Goal: Communication & Community: Answer question/provide support

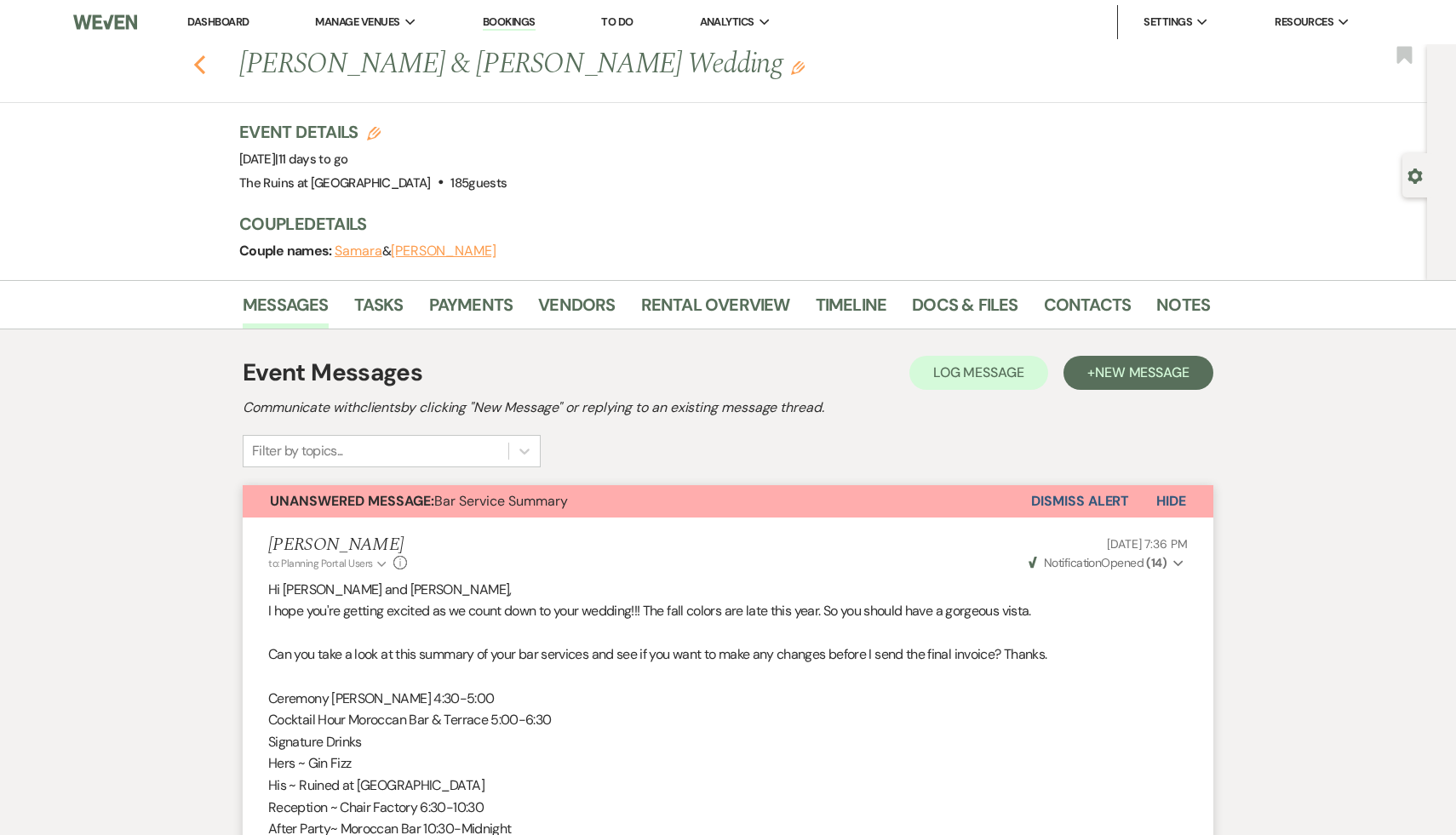
click at [198, 63] on icon "Previous" at bounding box center [200, 64] width 13 height 21
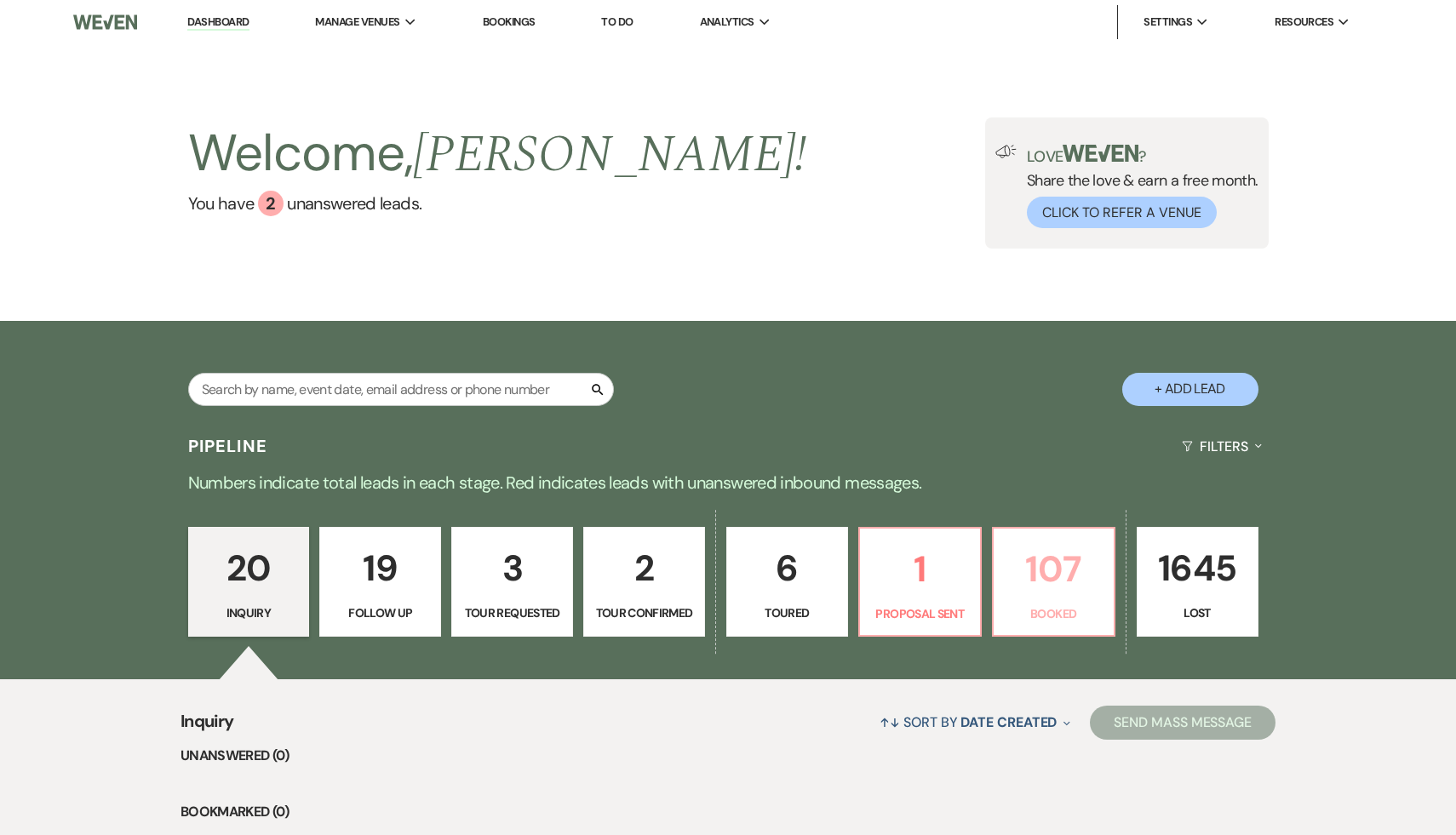
click at [1039, 580] on p "107" at bounding box center [1053, 568] width 100 height 57
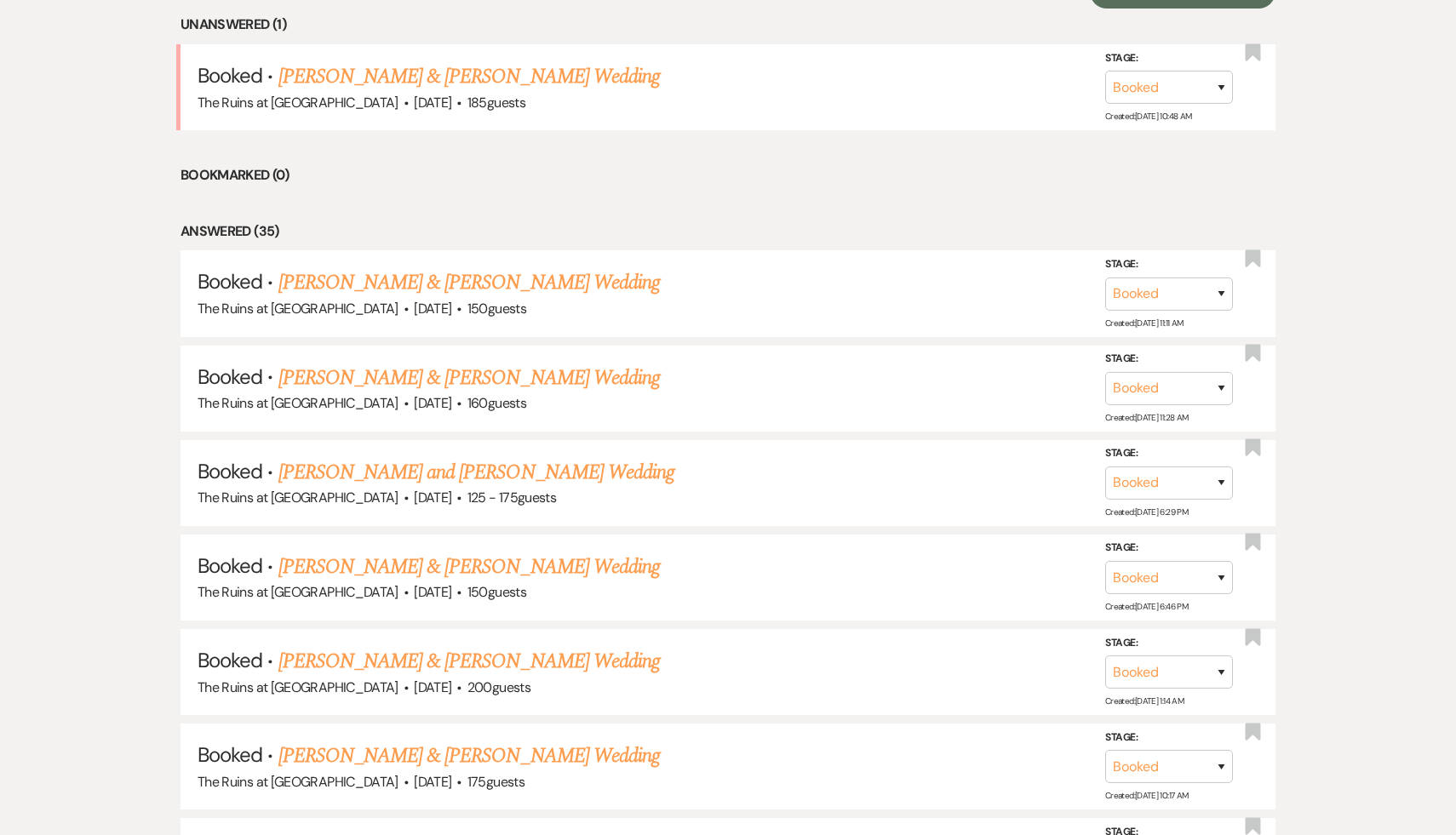
scroll to position [733, 0]
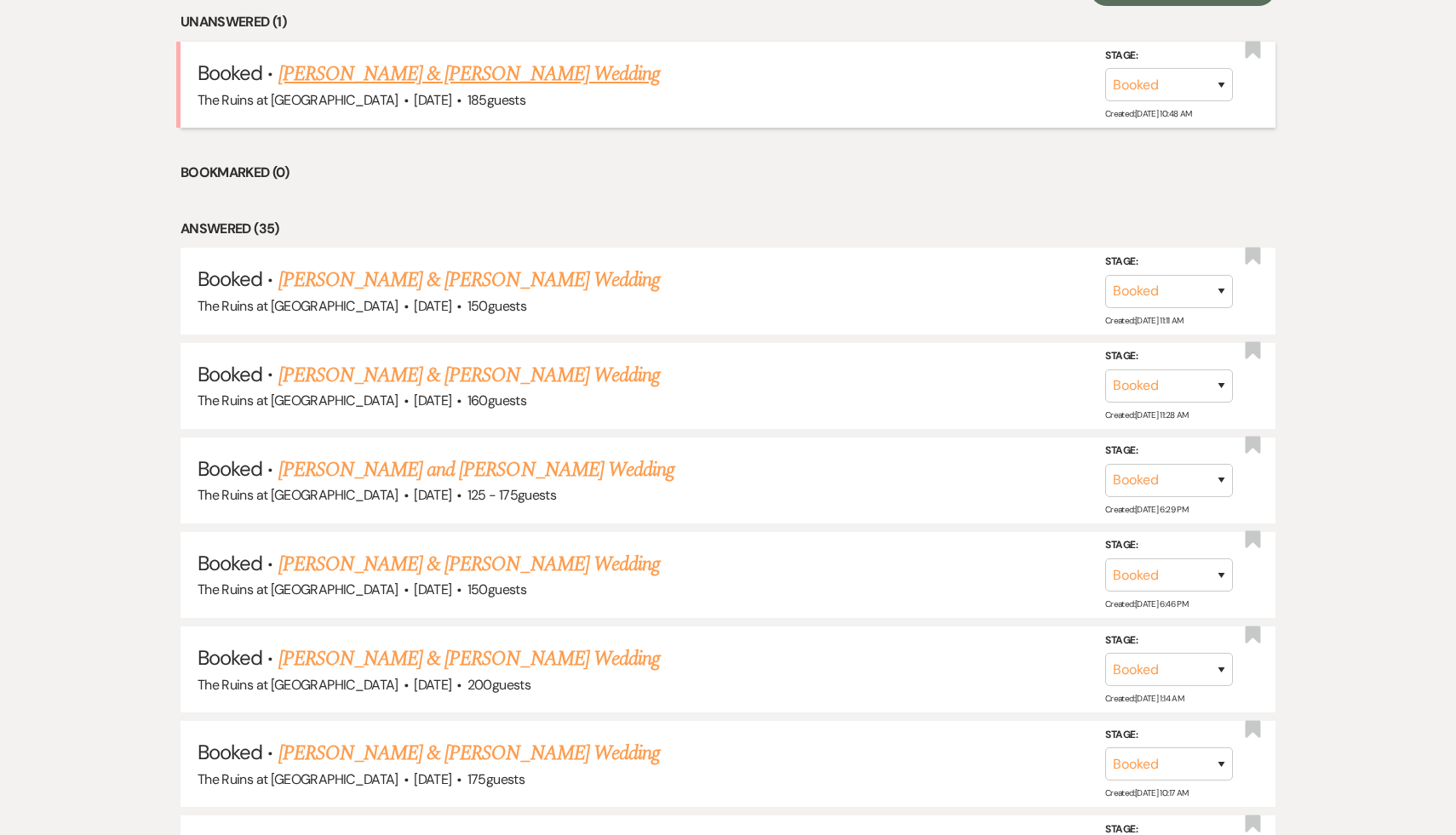
click at [526, 75] on link "[PERSON_NAME] & [PERSON_NAME] Wedding" at bounding box center [469, 74] width 381 height 31
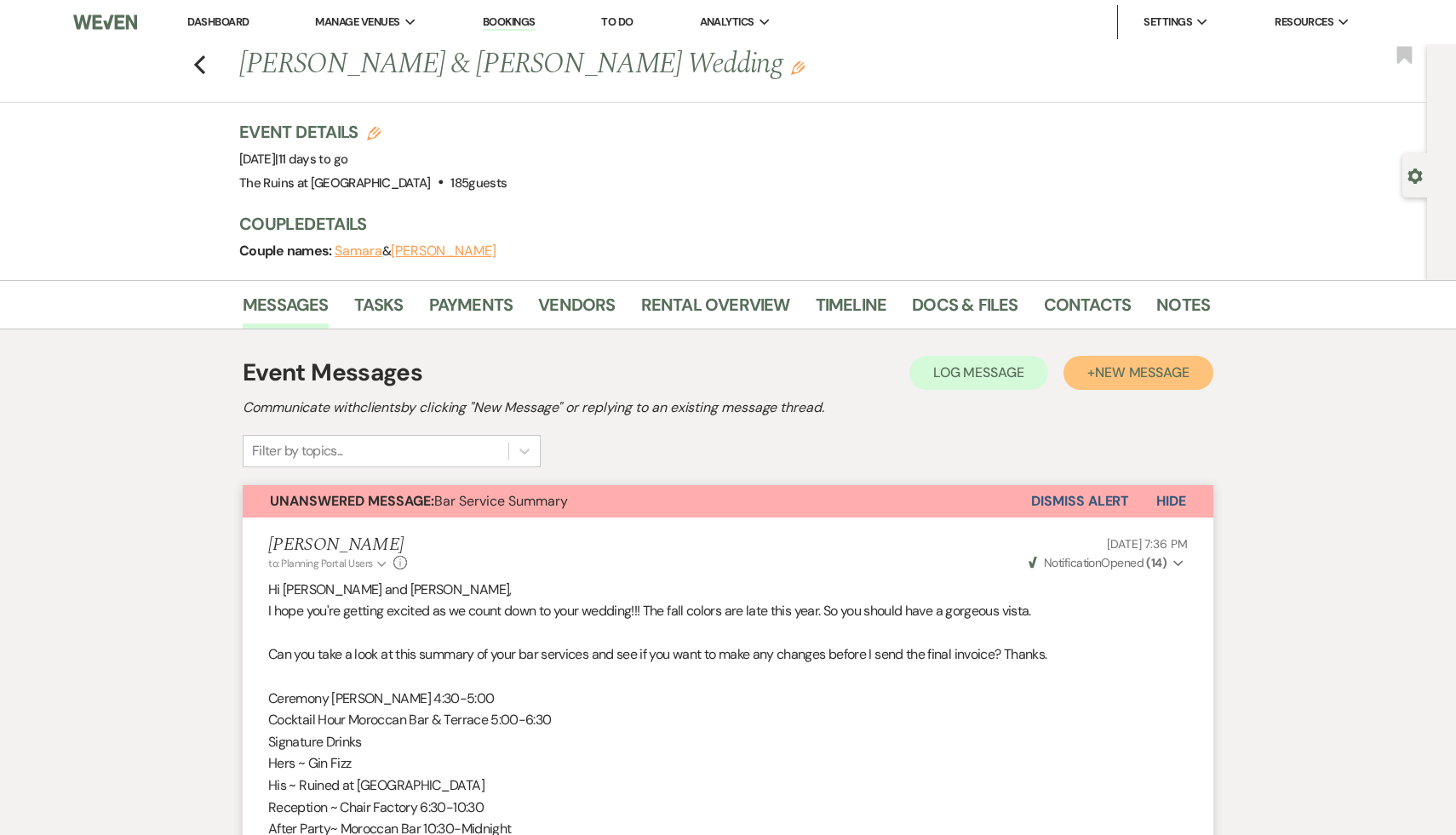
click at [1152, 375] on span "New Message" at bounding box center [1142, 373] width 94 height 18
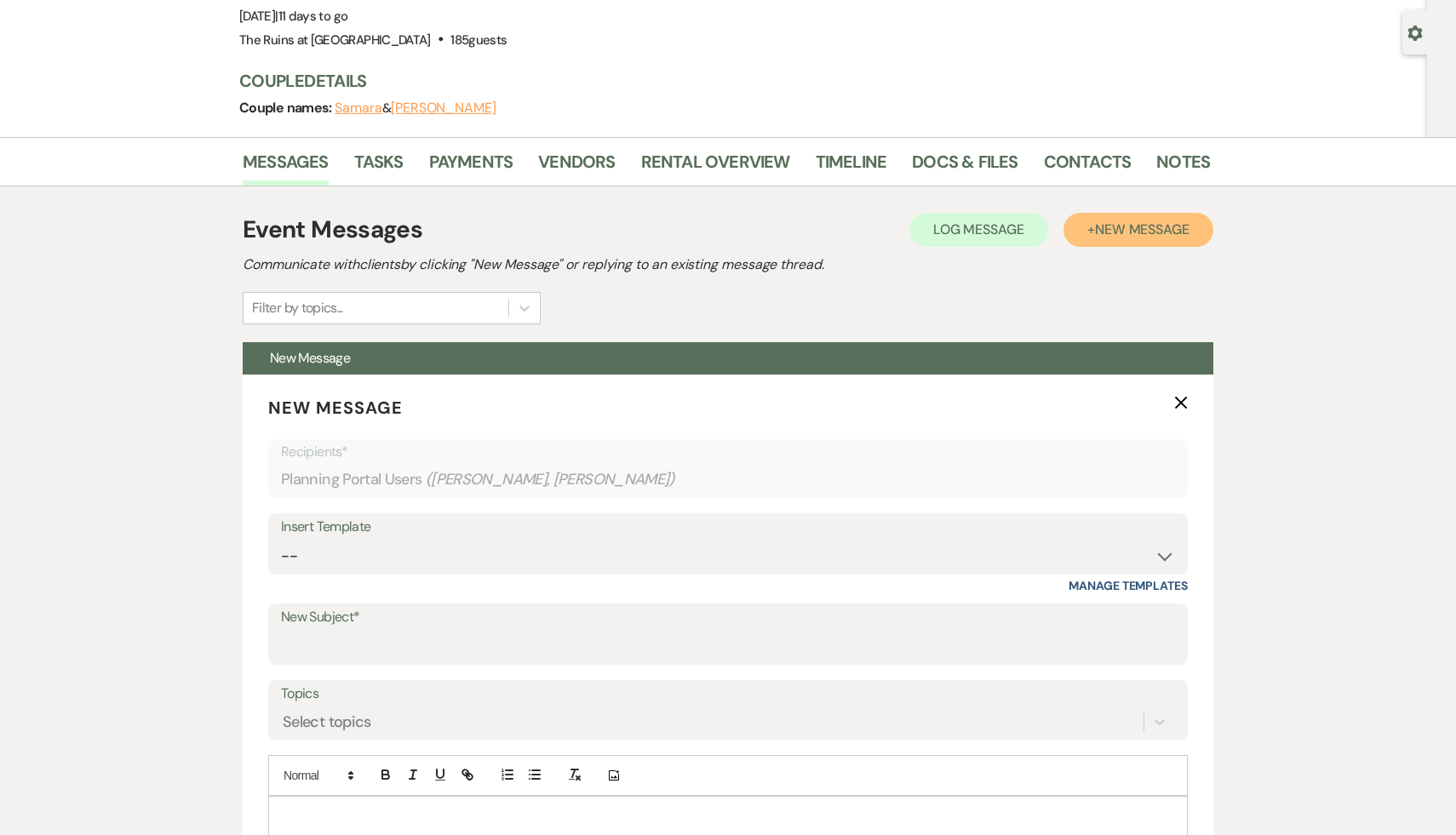
scroll to position [163, 0]
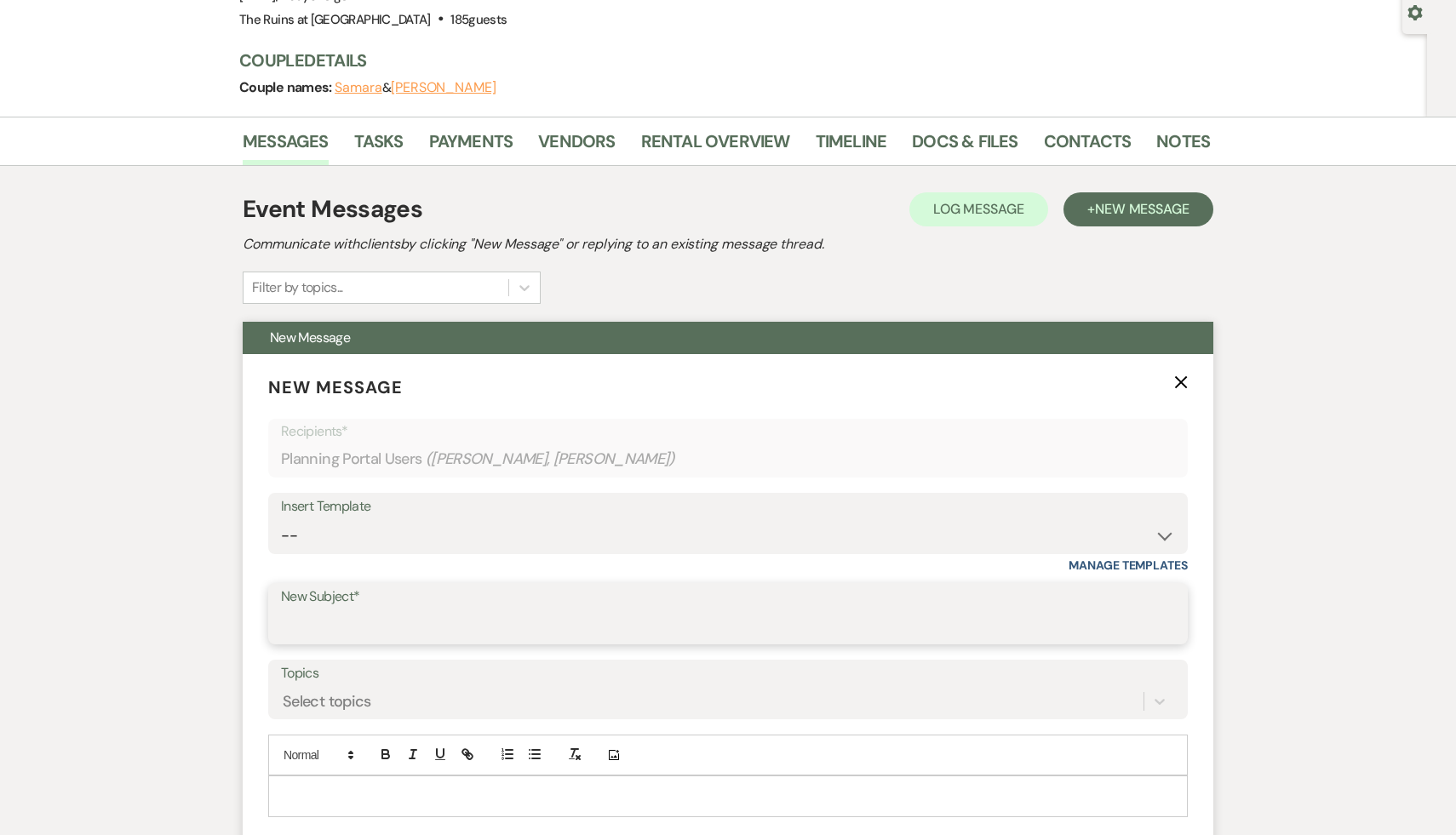
click at [440, 627] on input "New Subject*" at bounding box center [728, 626] width 894 height 34
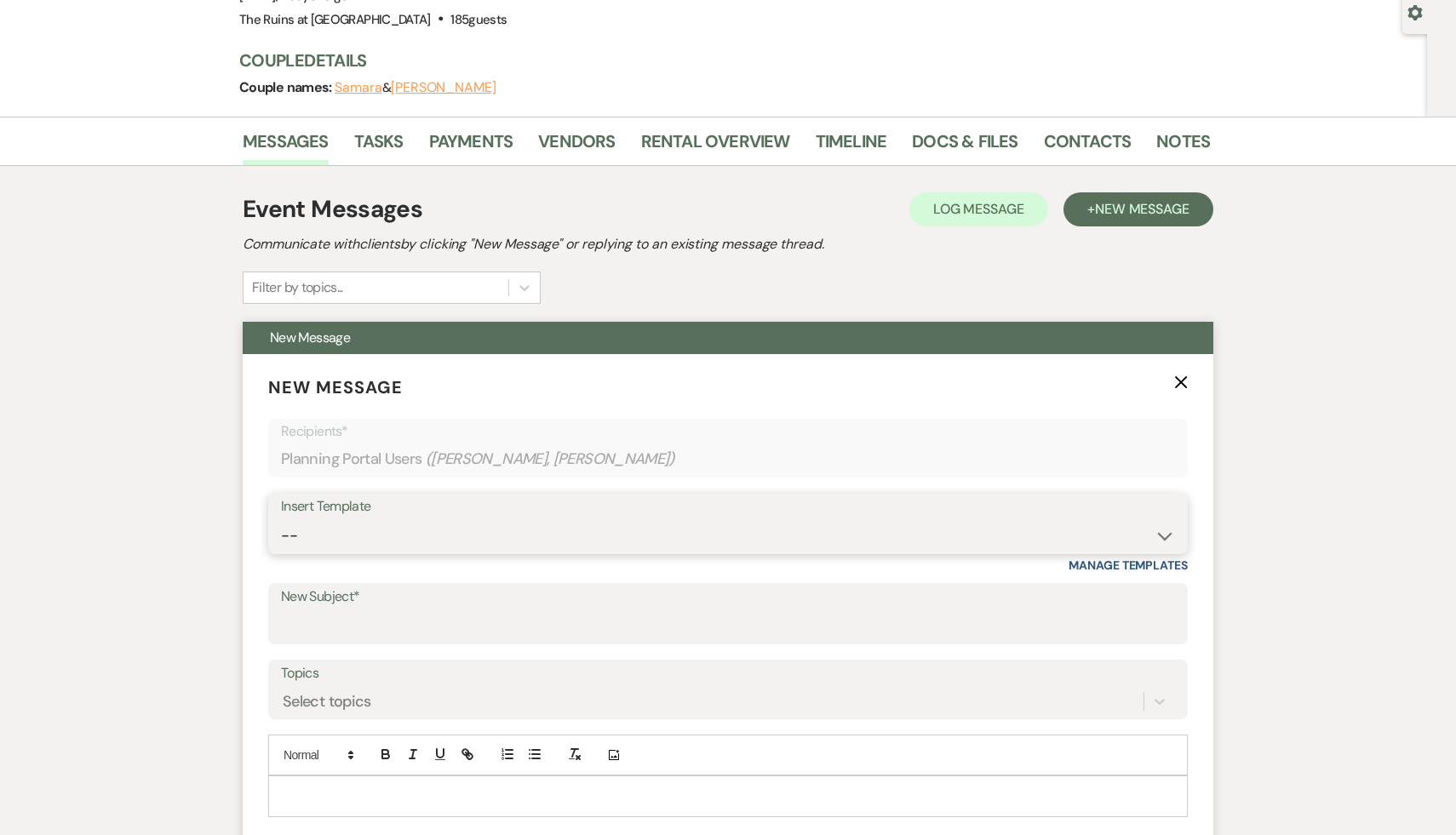
click at [1164, 531] on select "-- Weven Planning Portal Introduction (Booked Events) Initial Inquiry Response …" at bounding box center [728, 535] width 894 height 34
select select "566"
click at [281, 519] on select "-- Weven Planning Portal Introduction (Booked Events) Initial Inquiry Response …" at bounding box center [728, 535] width 894 height 34
type input "Thank you for your interest in The Ruins at [GEOGRAPHIC_DATA]!"
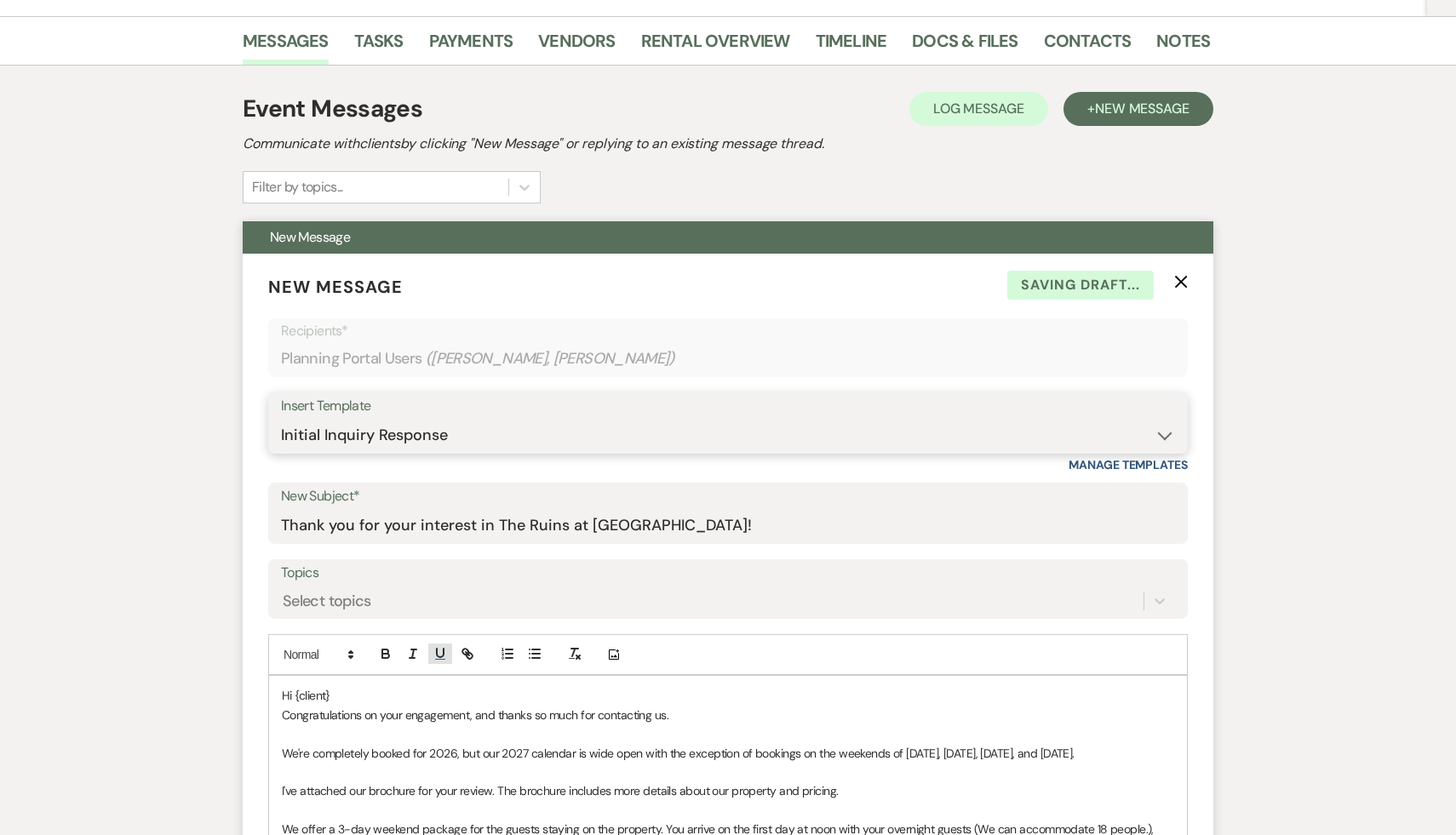
scroll to position [281, 0]
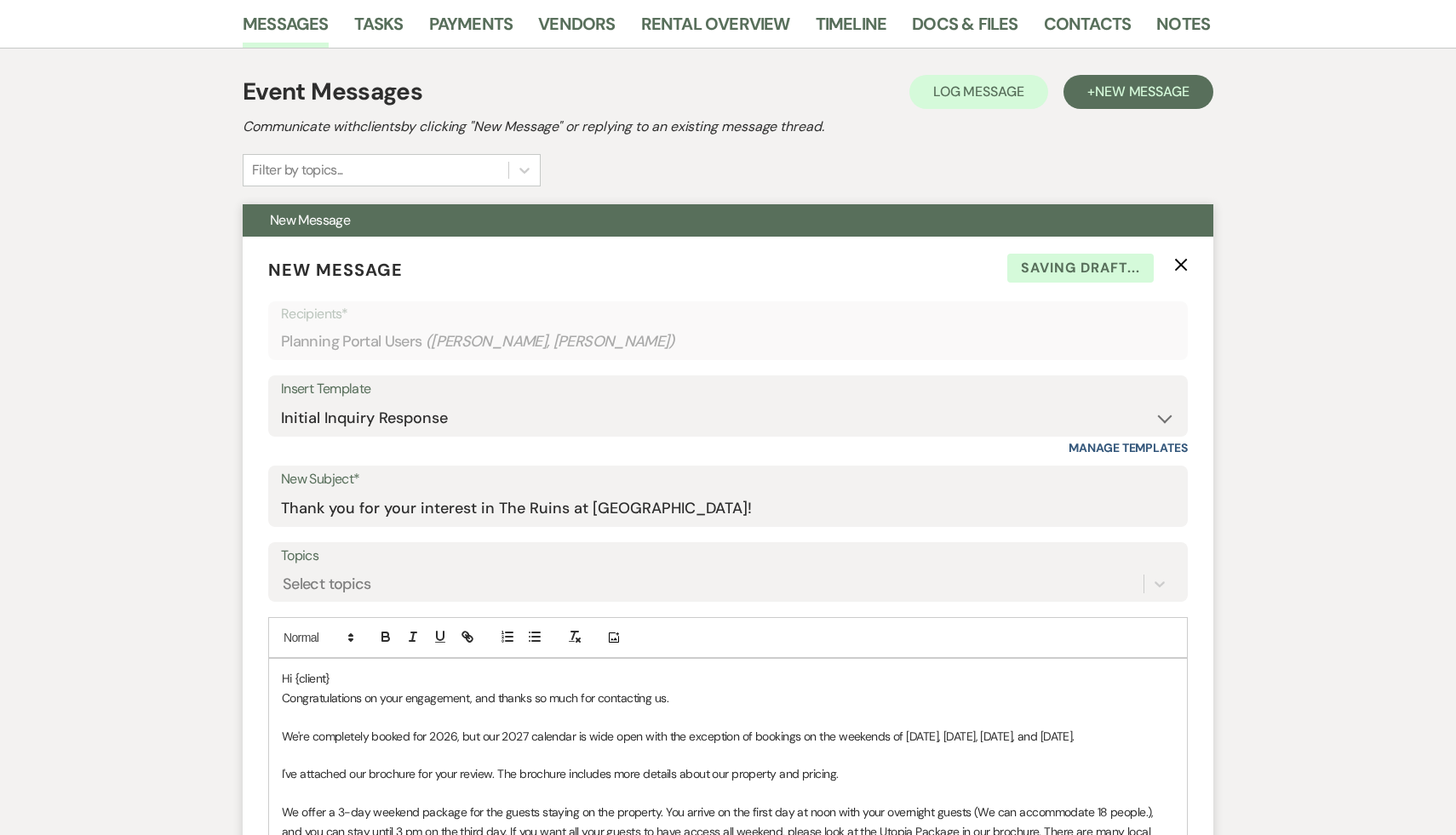
click at [346, 684] on p "Hi {client}" at bounding box center [728, 678] width 893 height 19
drag, startPoint x: 469, startPoint y: 673, endPoint x: 294, endPoint y: 674, distance: 175.0
click at [294, 674] on p "Hi [EMAIL_ADDRESS][DOMAIN_NAME]" at bounding box center [728, 678] width 893 height 19
copy link "[EMAIL_ADDRESS][DOMAIN_NAME]"
click at [1097, 25] on link "Contacts" at bounding box center [1088, 28] width 88 height 37
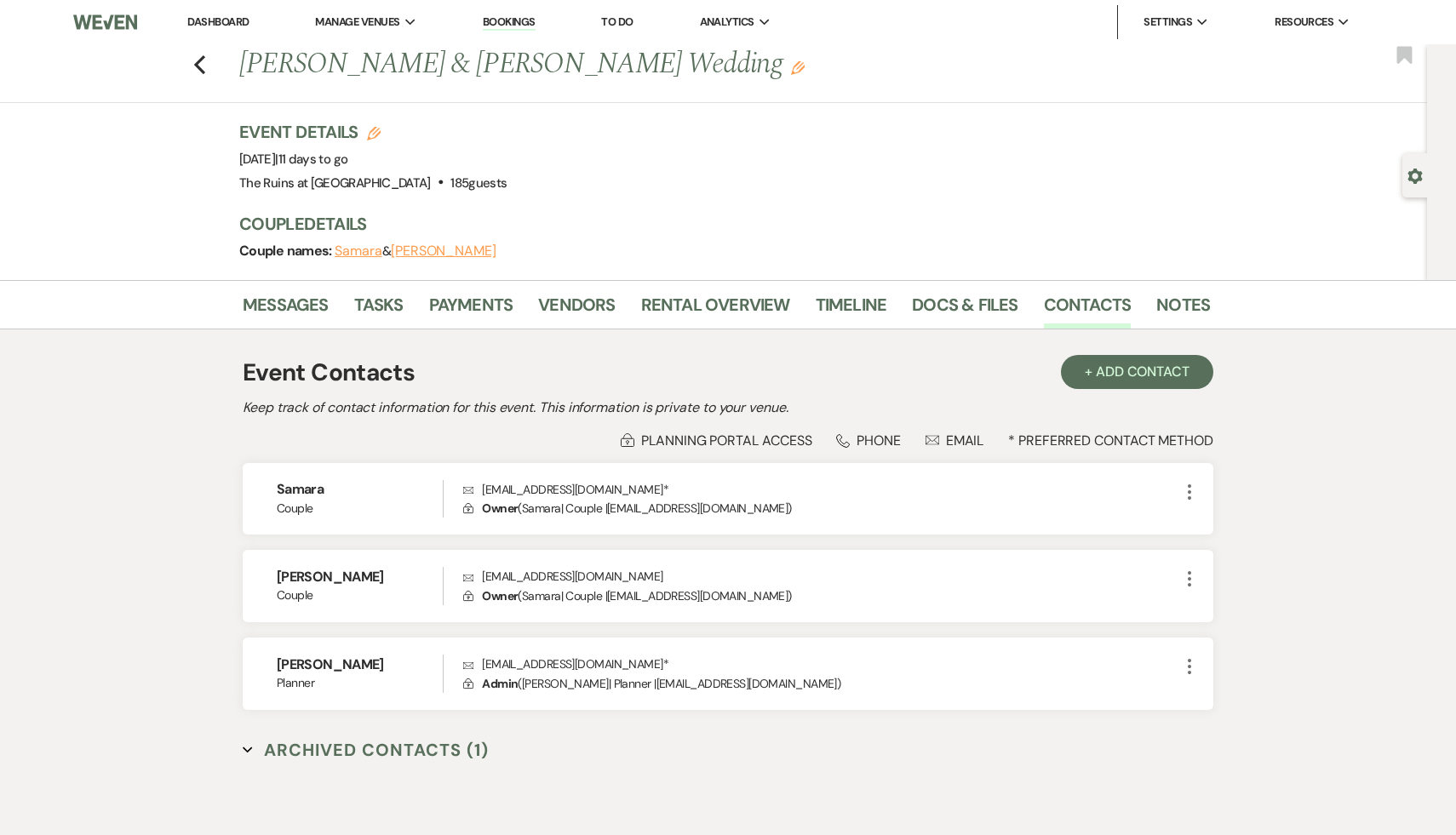
click at [208, 24] on link "Dashboard" at bounding box center [218, 22] width 62 height 15
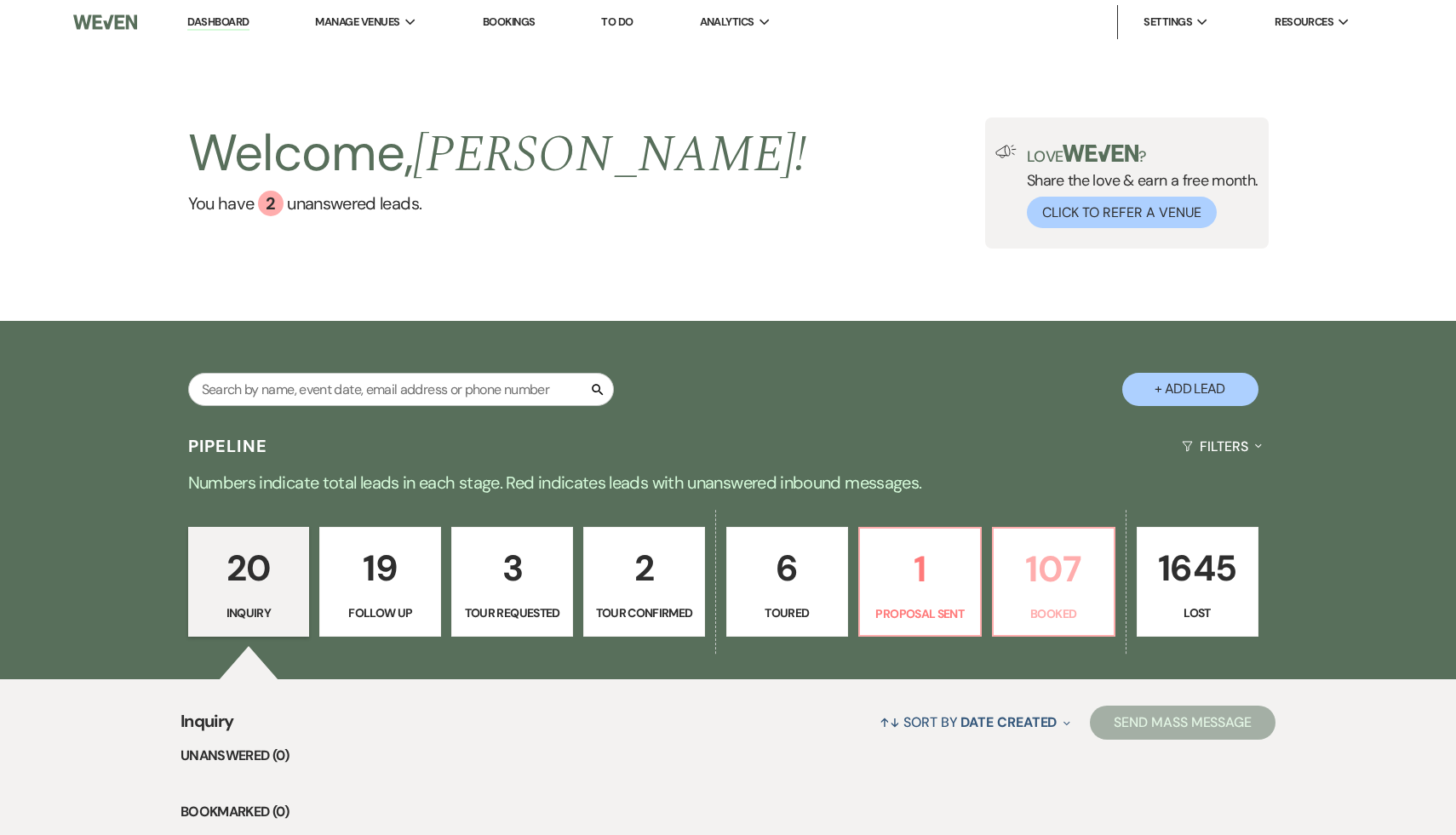
click at [1041, 566] on p "107" at bounding box center [1053, 568] width 100 height 57
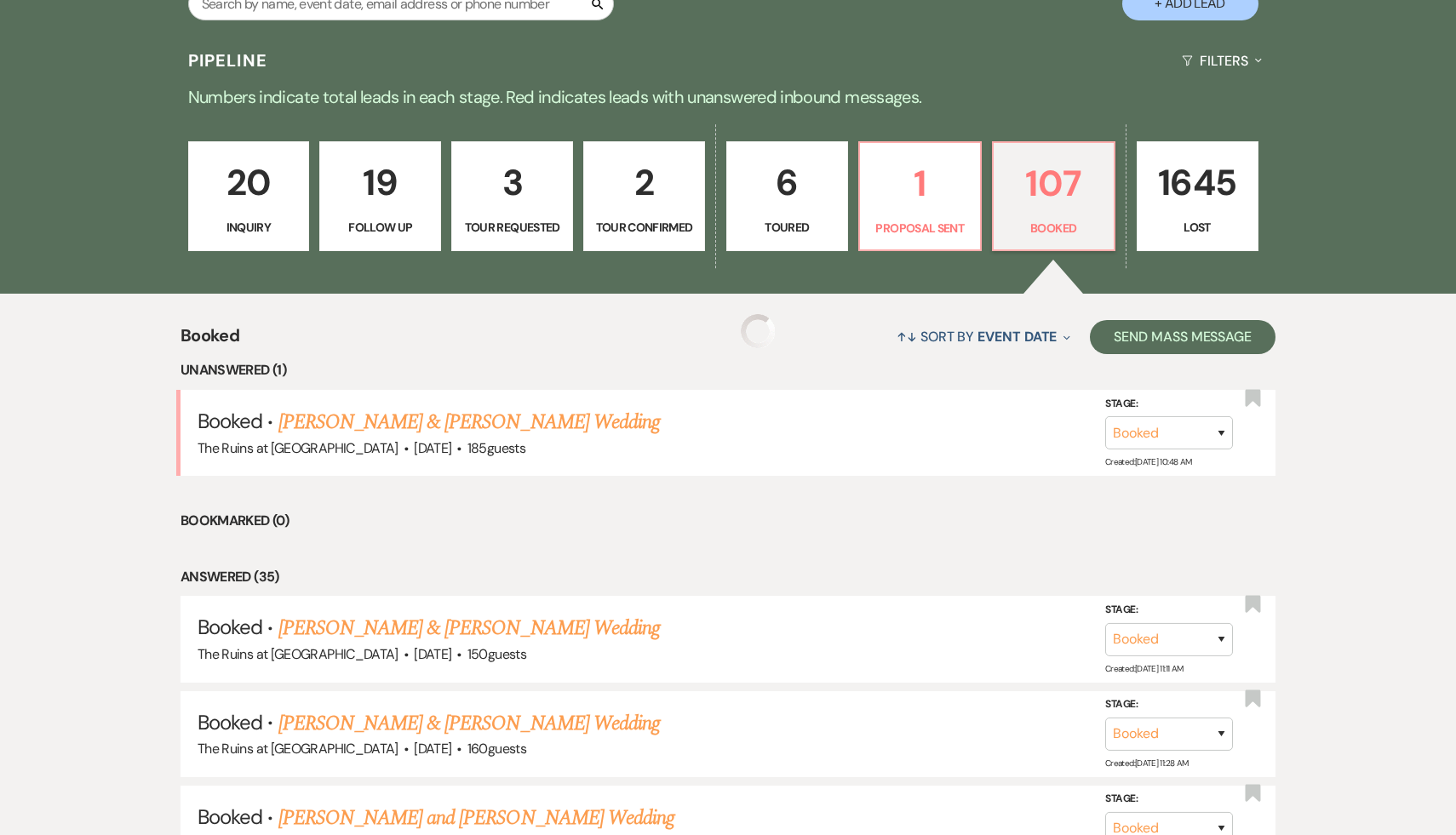
scroll to position [479, 0]
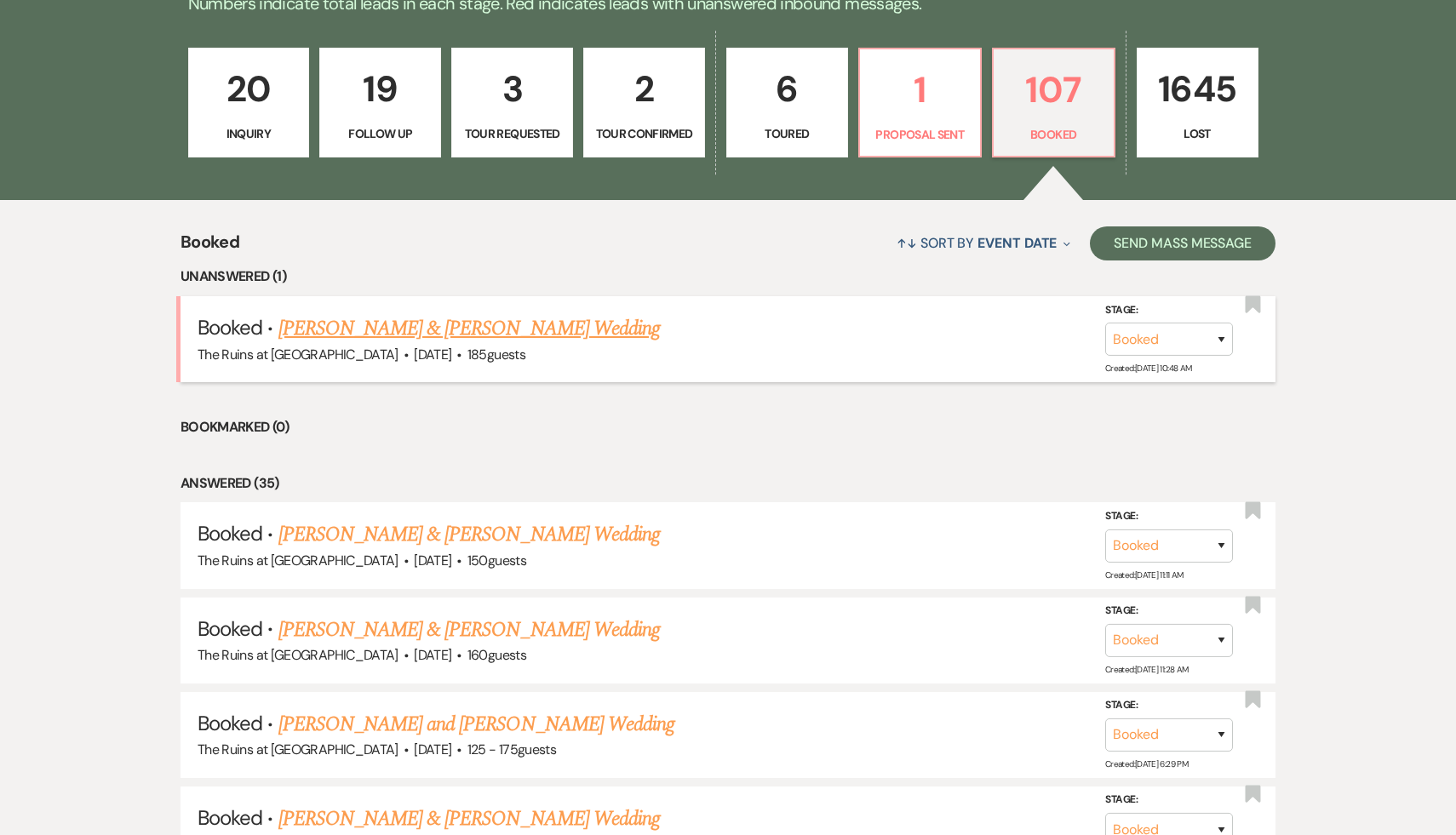
click at [505, 331] on link "[PERSON_NAME] & [PERSON_NAME] Wedding" at bounding box center [469, 328] width 381 height 31
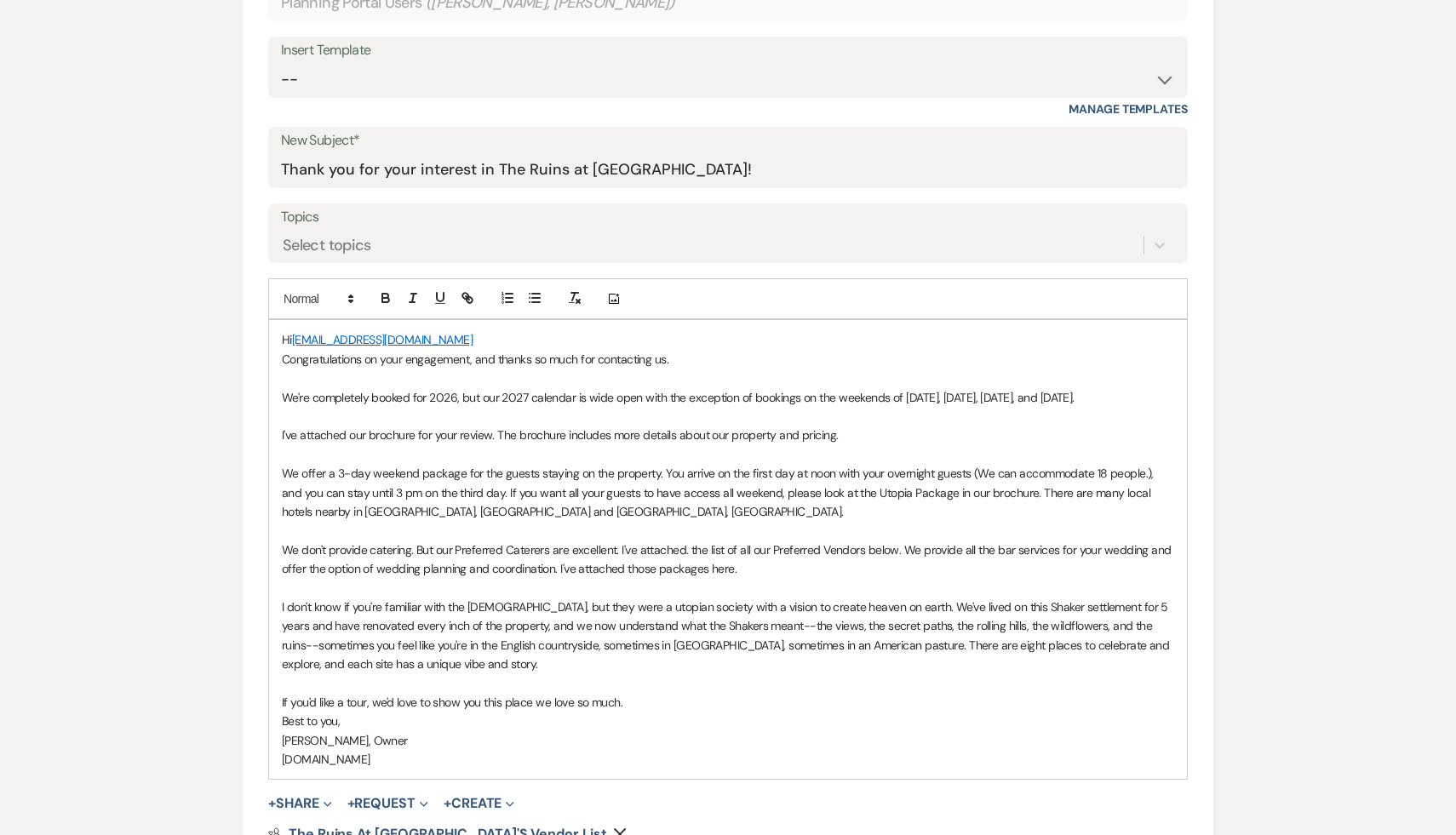
scroll to position [1089, 0]
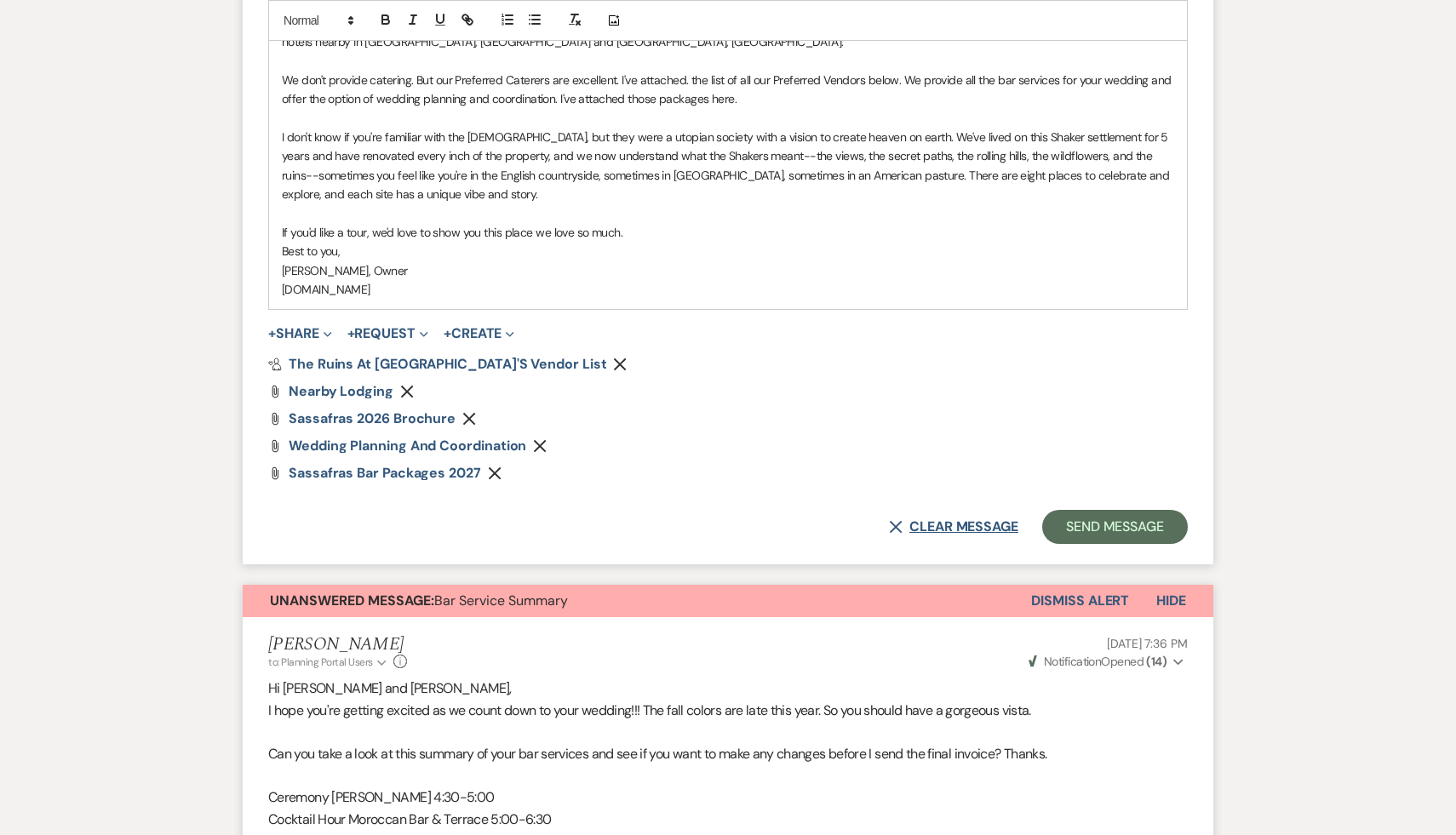
click at [956, 522] on button "X Clear message" at bounding box center [953, 526] width 130 height 14
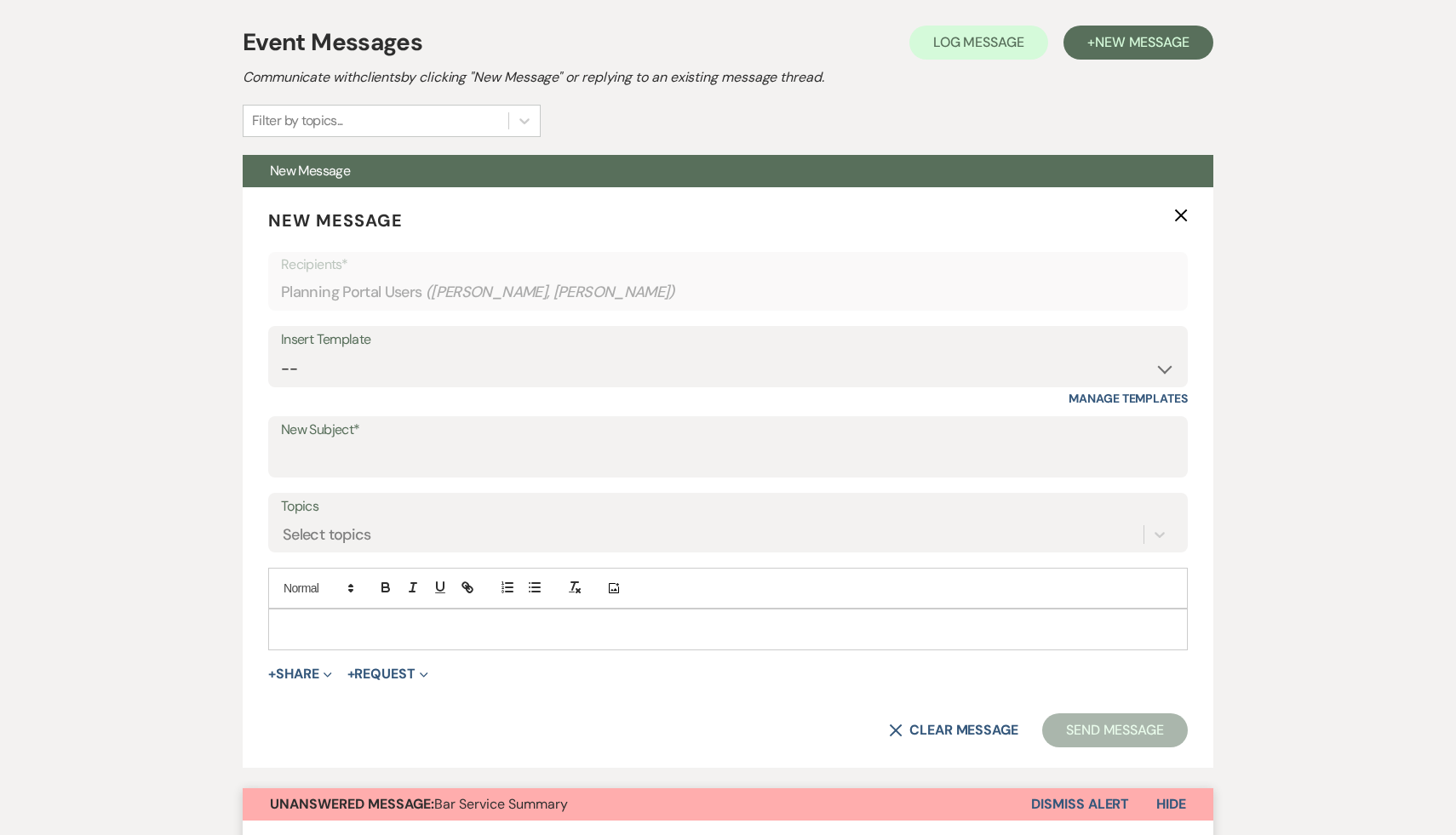
scroll to position [0, 0]
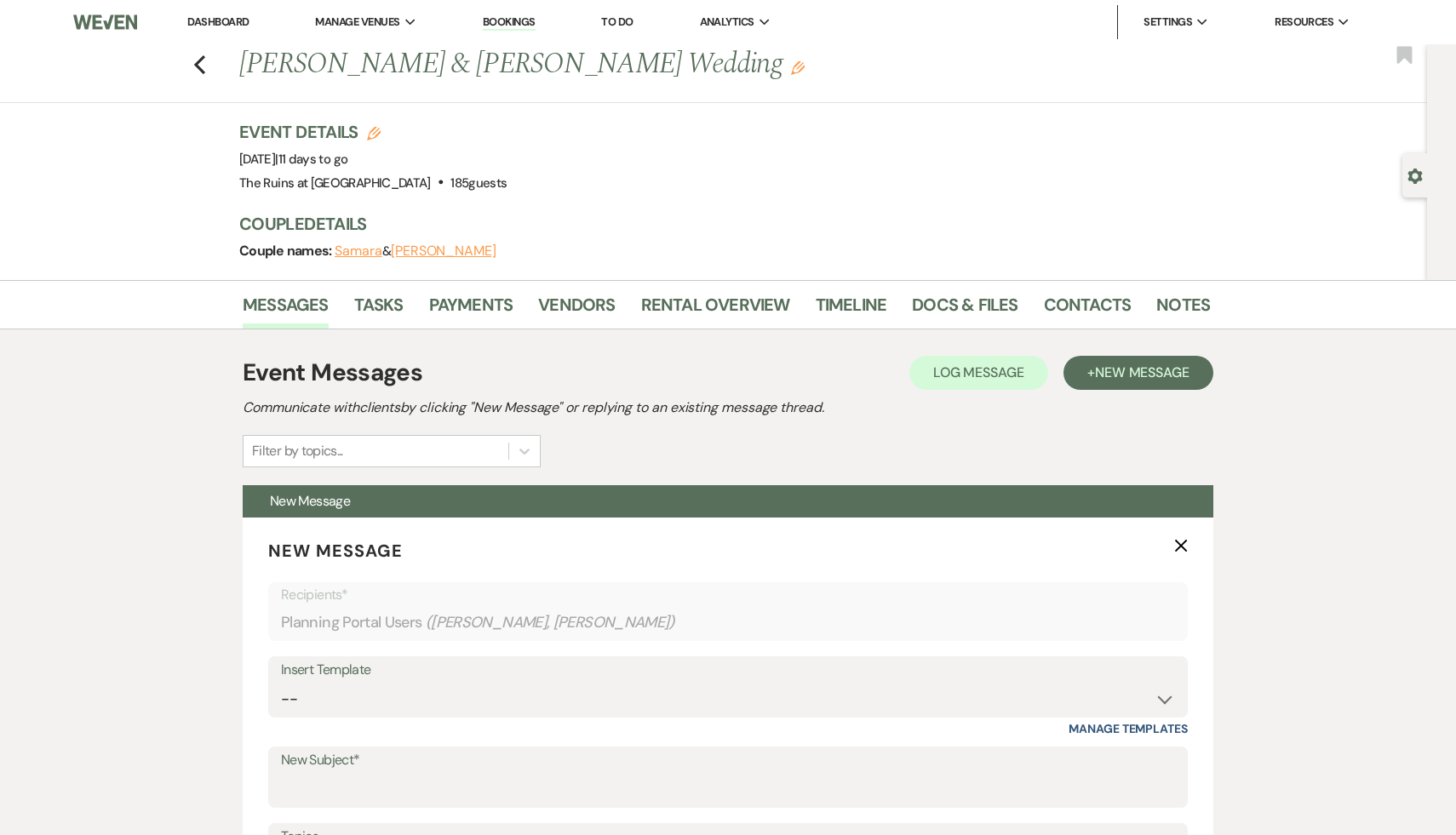
click at [222, 24] on link "Dashboard" at bounding box center [218, 22] width 62 height 15
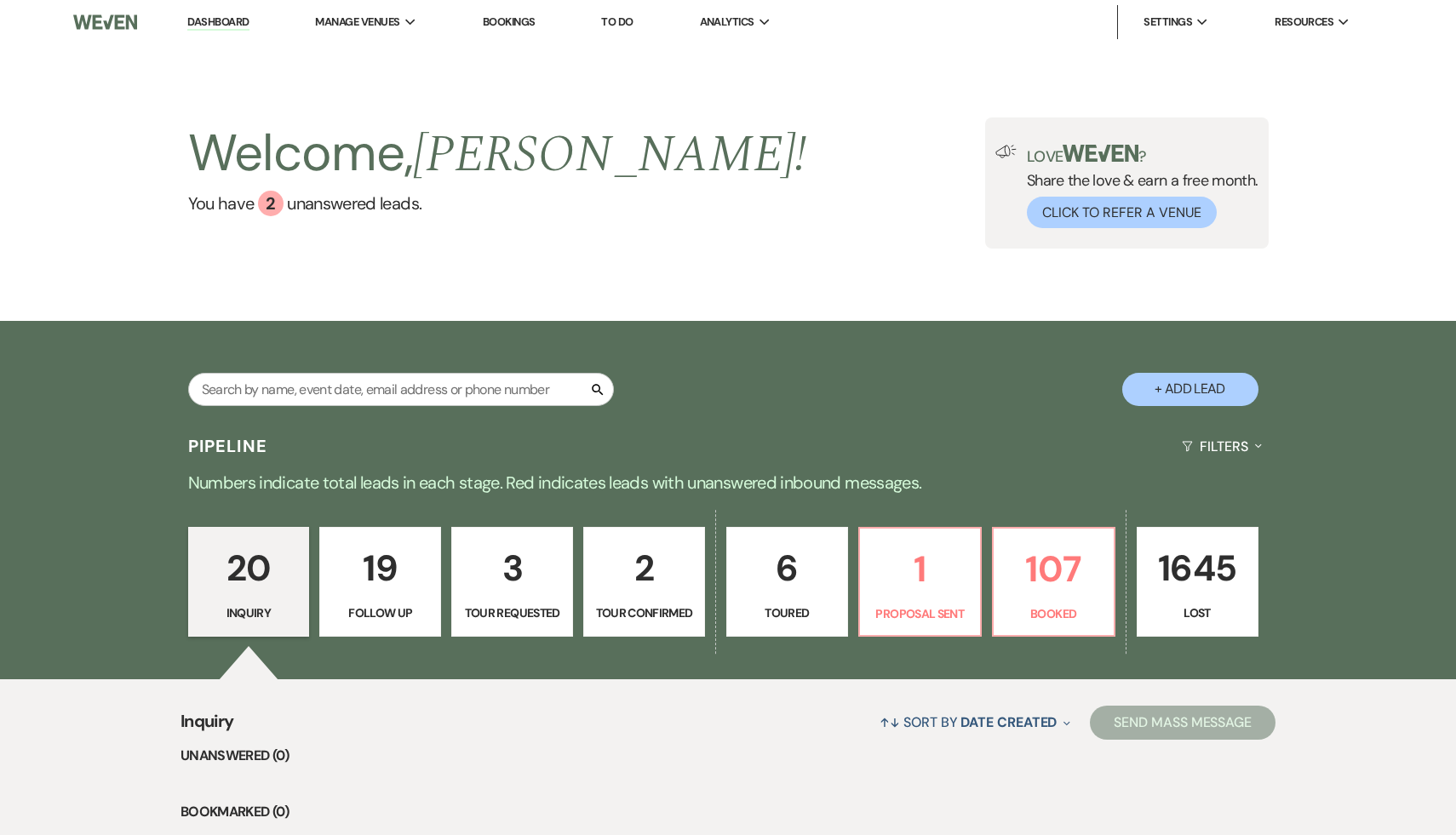
click at [1193, 382] on button "+ Add Lead" at bounding box center [1190, 389] width 136 height 34
select select "534"
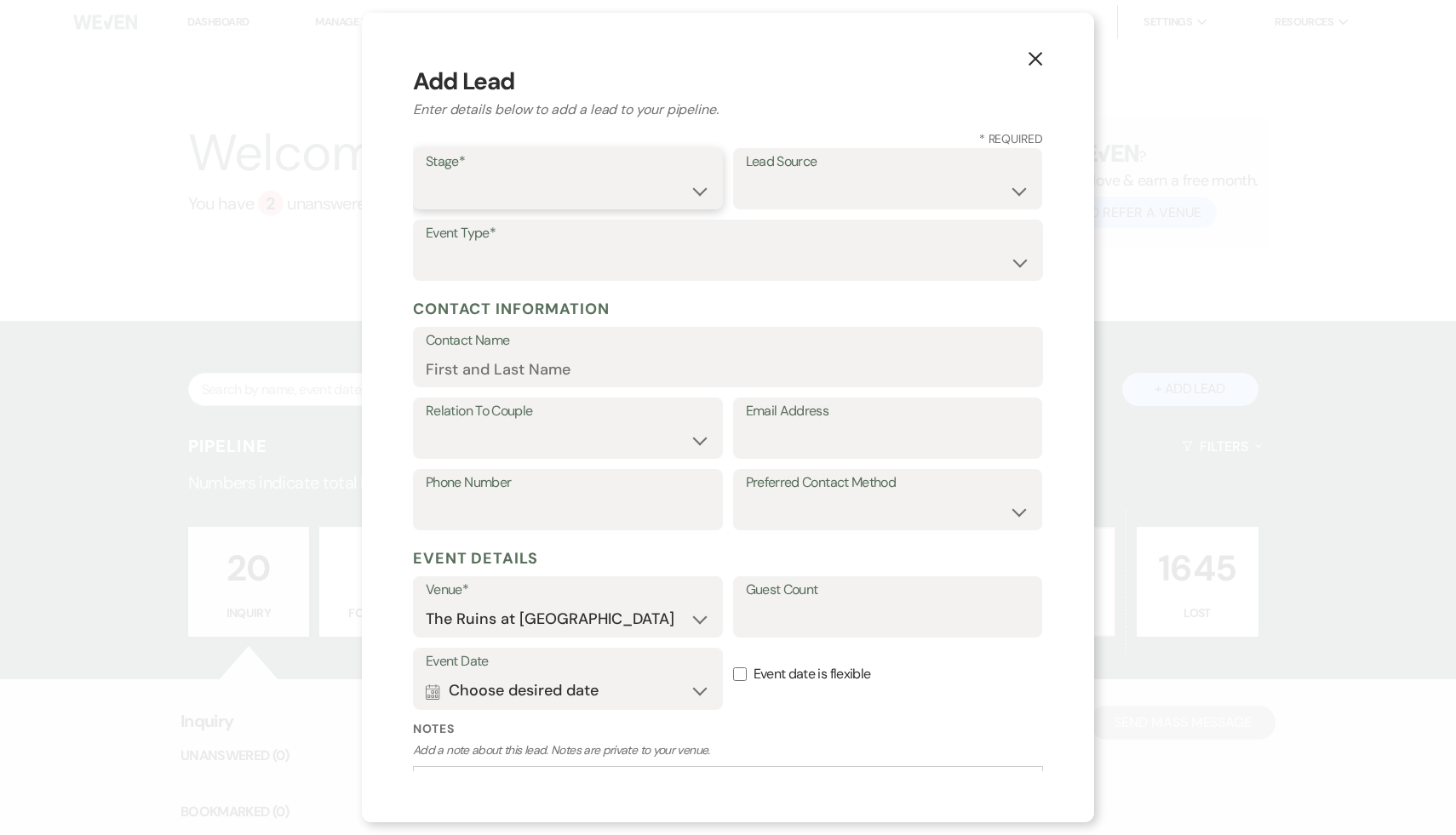
click at [699, 188] on select "Inquiry Follow Up Tour Requested Tour Confirmed Toured Proposal Sent Booked Lost" at bounding box center [567, 190] width 284 height 34
select select "1"
click at [425, 174] on select "Inquiry Follow Up Tour Requested Tour Confirmed Toured Proposal Sent Booked Lost" at bounding box center [567, 190] width 284 height 34
click at [1020, 187] on select "Weven Venue Website Instagram Facebook Pinterest Google The Knot Wedding Wire H…" at bounding box center [887, 190] width 284 height 34
select select "17"
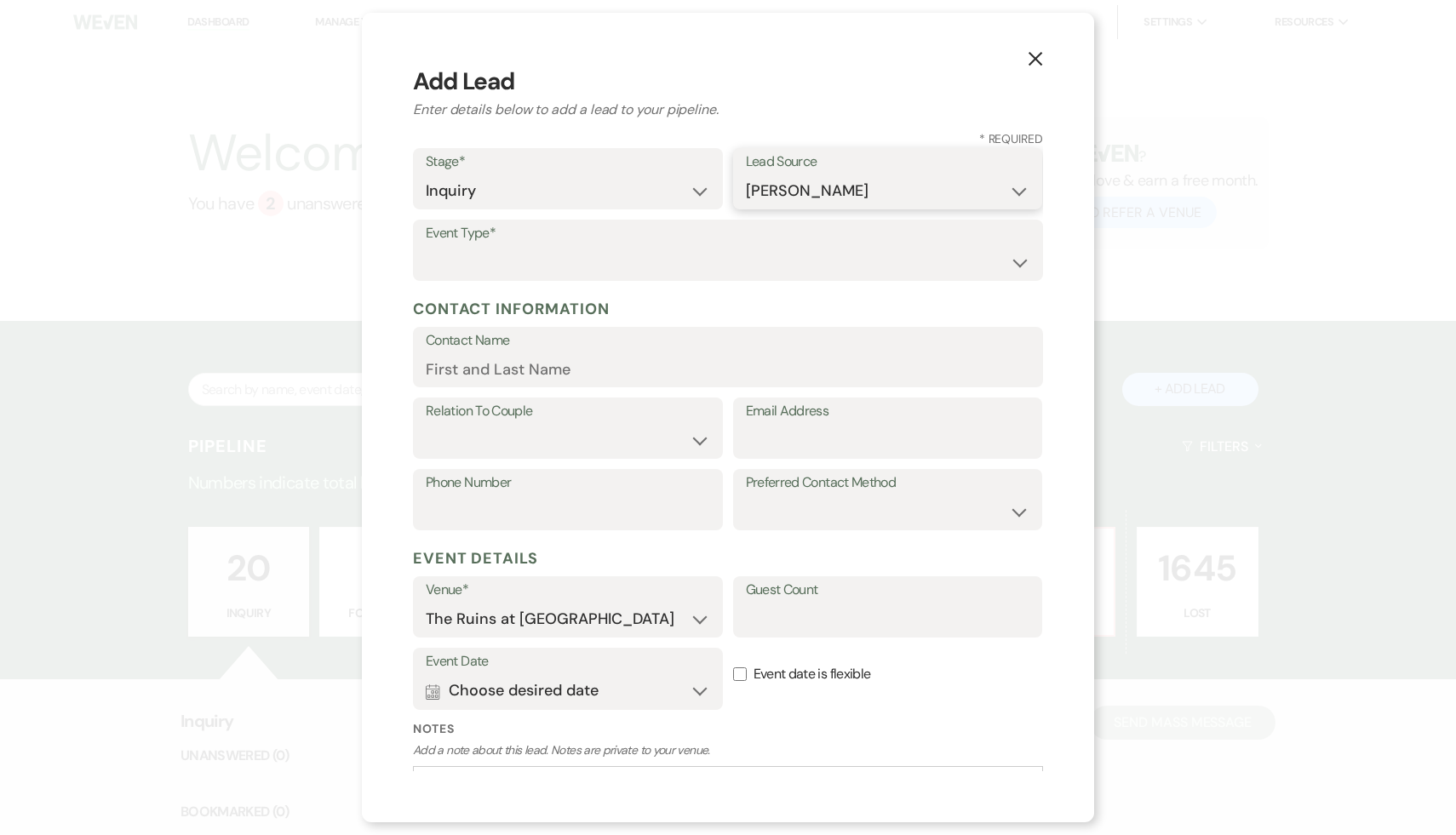
click at [746, 174] on select "Weven Venue Website Instagram Facebook Pinterest Google The Knot Wedding Wire H…" at bounding box center [887, 190] width 284 height 34
click at [1015, 263] on select "Wedding Anniversary Party Baby Shower Bachelorette / Bachelor Party Birthday Pa…" at bounding box center [728, 262] width 604 height 34
select select "1"
click at [425, 246] on select "Wedding Anniversary Party Baby Shower Bachelorette / Bachelor Party Birthday Pa…" at bounding box center [728, 262] width 604 height 34
click at [754, 447] on input "Email Address" at bounding box center [887, 440] width 284 height 34
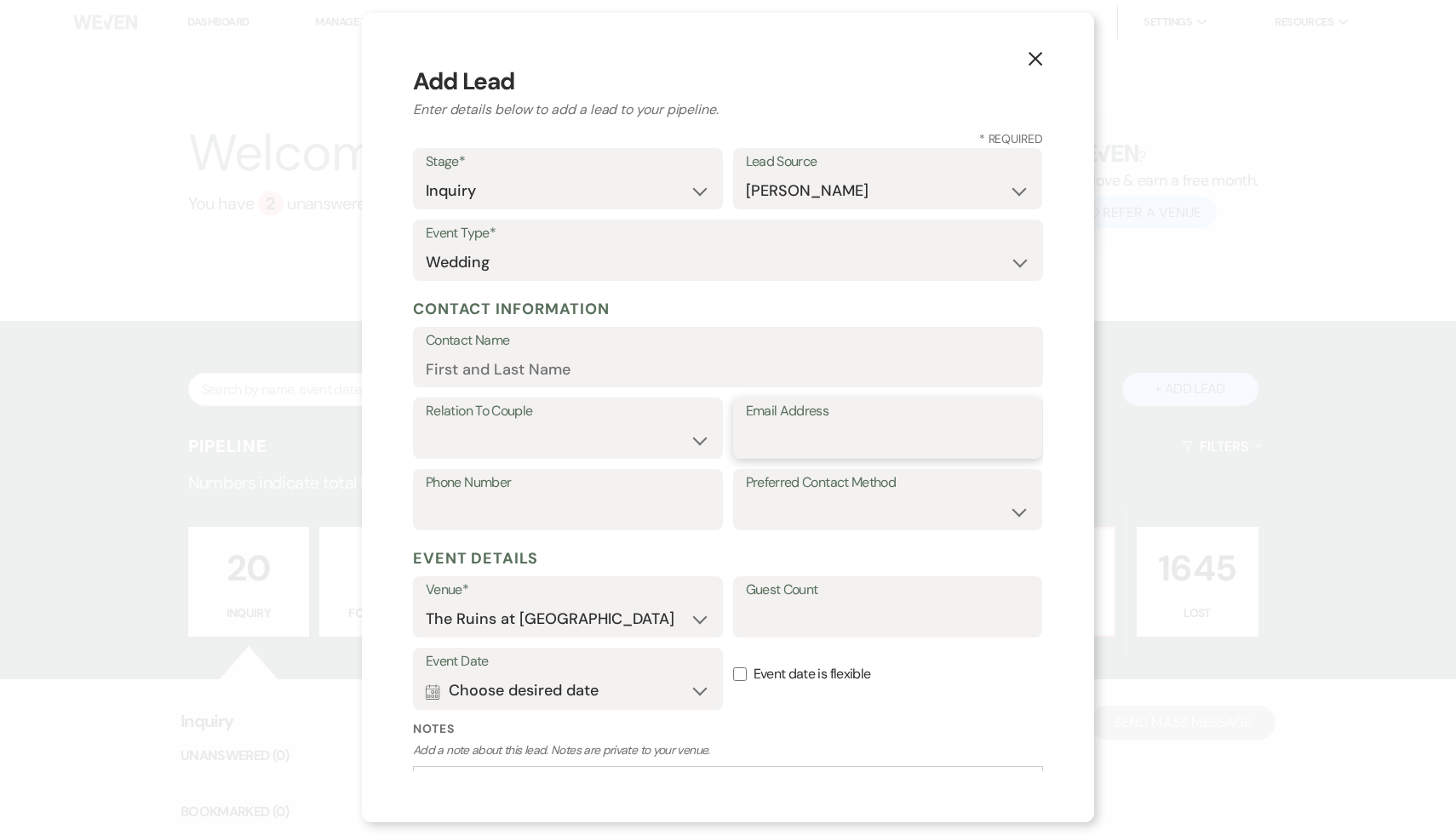
paste input "[EMAIL_ADDRESS][DOMAIN_NAME]"
type input "[EMAIL_ADDRESS][DOMAIN_NAME]"
click at [596, 358] on input "Contact Name" at bounding box center [728, 369] width 604 height 34
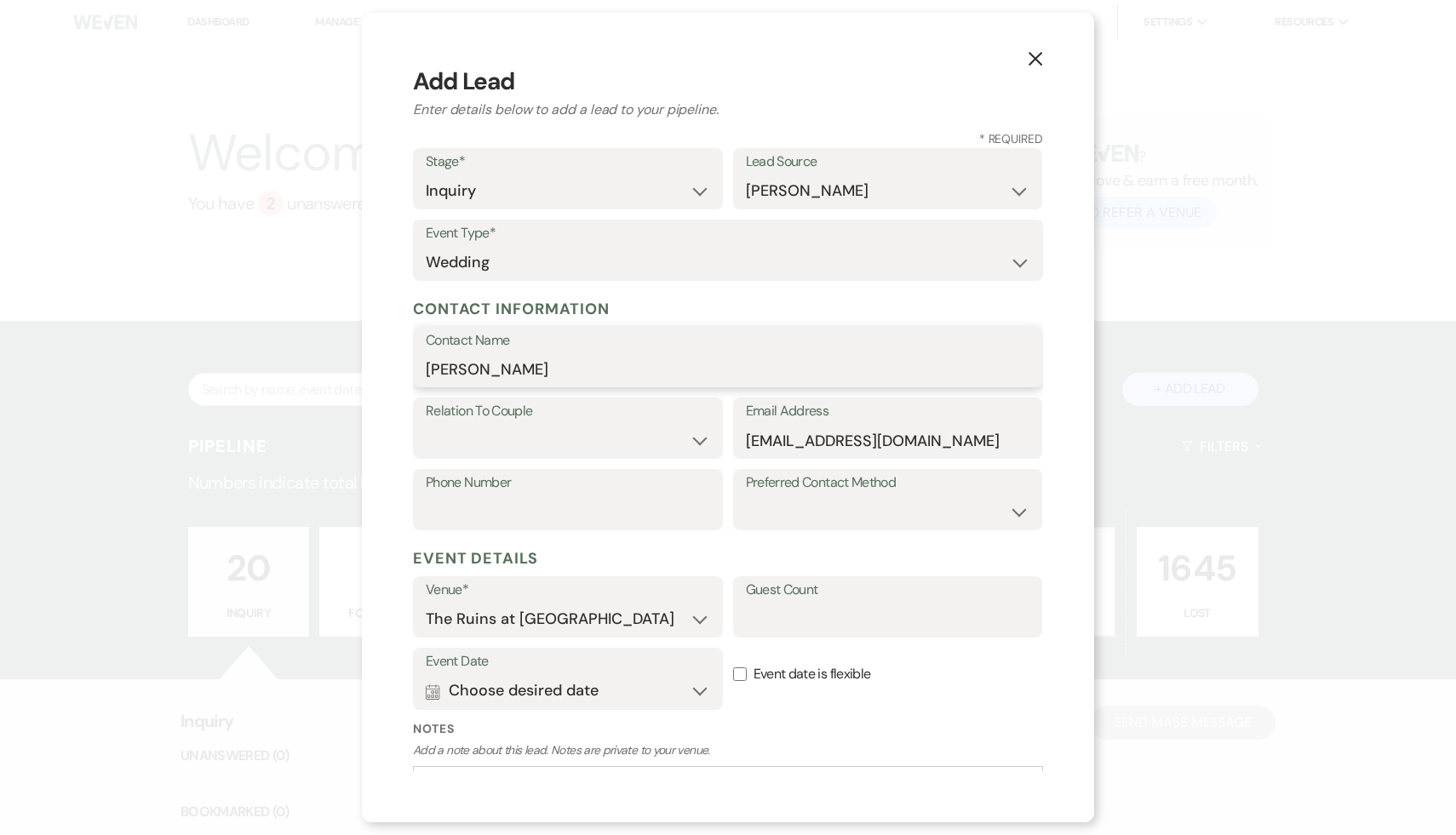
type input "[PERSON_NAME]"
click at [451, 433] on select "Couple Planner Parent of Couple Family Member Friend Other" at bounding box center [567, 440] width 284 height 34
select select "1"
click at [425, 423] on select "Couple Planner Parent of Couple Family Member Friend Other" at bounding box center [567, 440] width 284 height 34
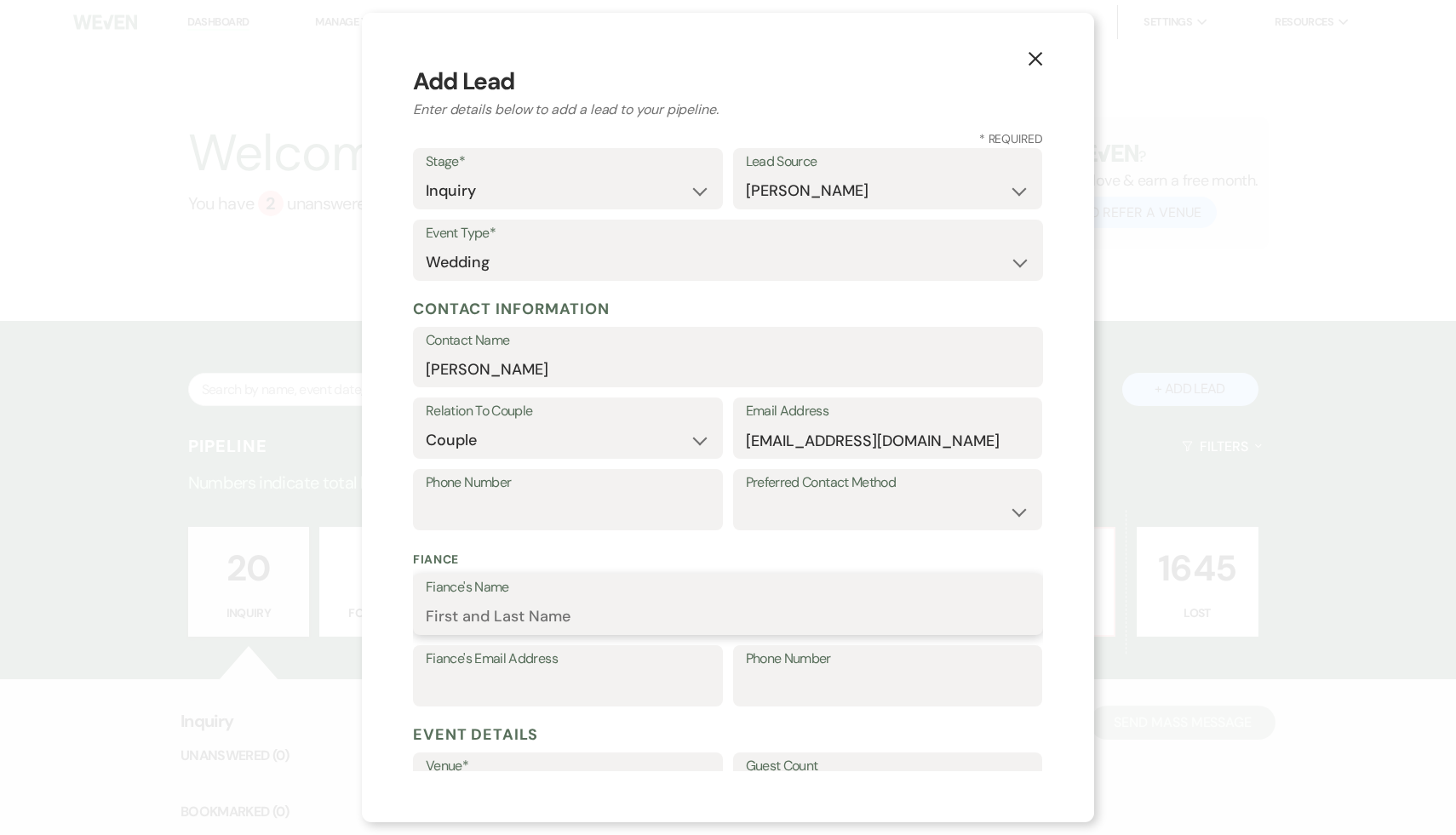
click at [494, 611] on input "Fiance's Name" at bounding box center [728, 617] width 604 height 34
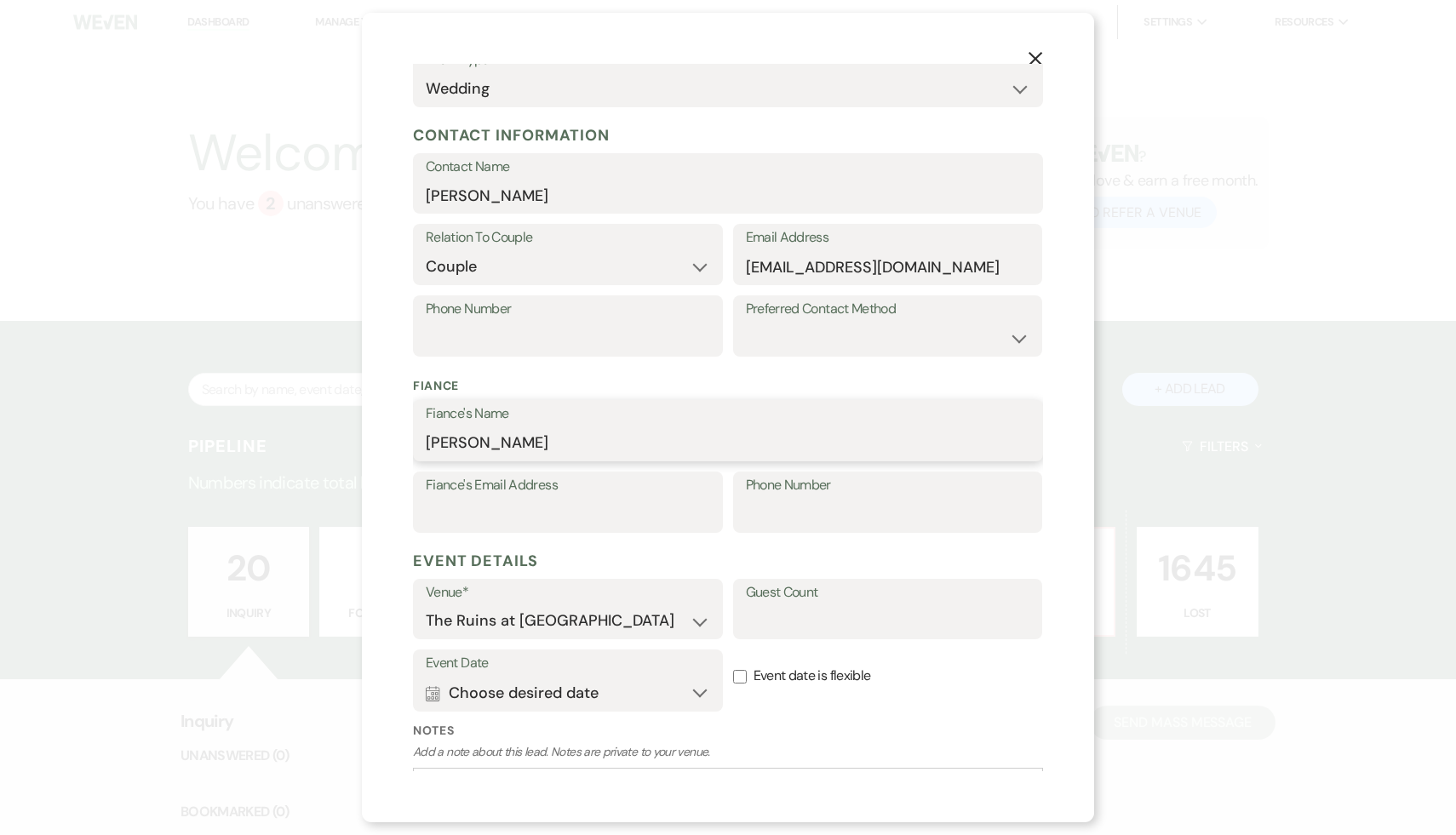
scroll to position [303, 0]
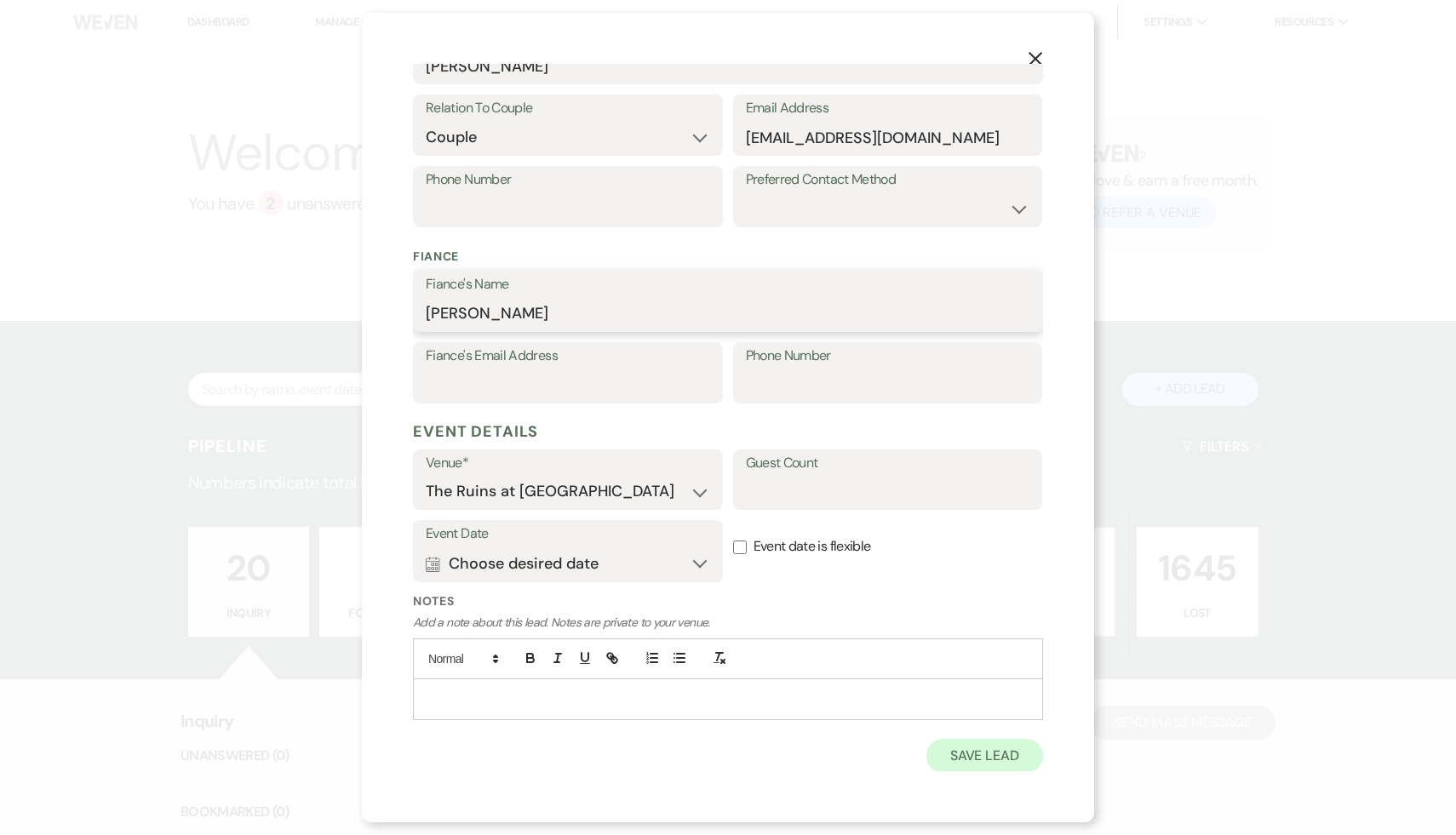
type input "[PERSON_NAME]"
click at [977, 754] on button "Save Lead" at bounding box center [984, 756] width 117 height 34
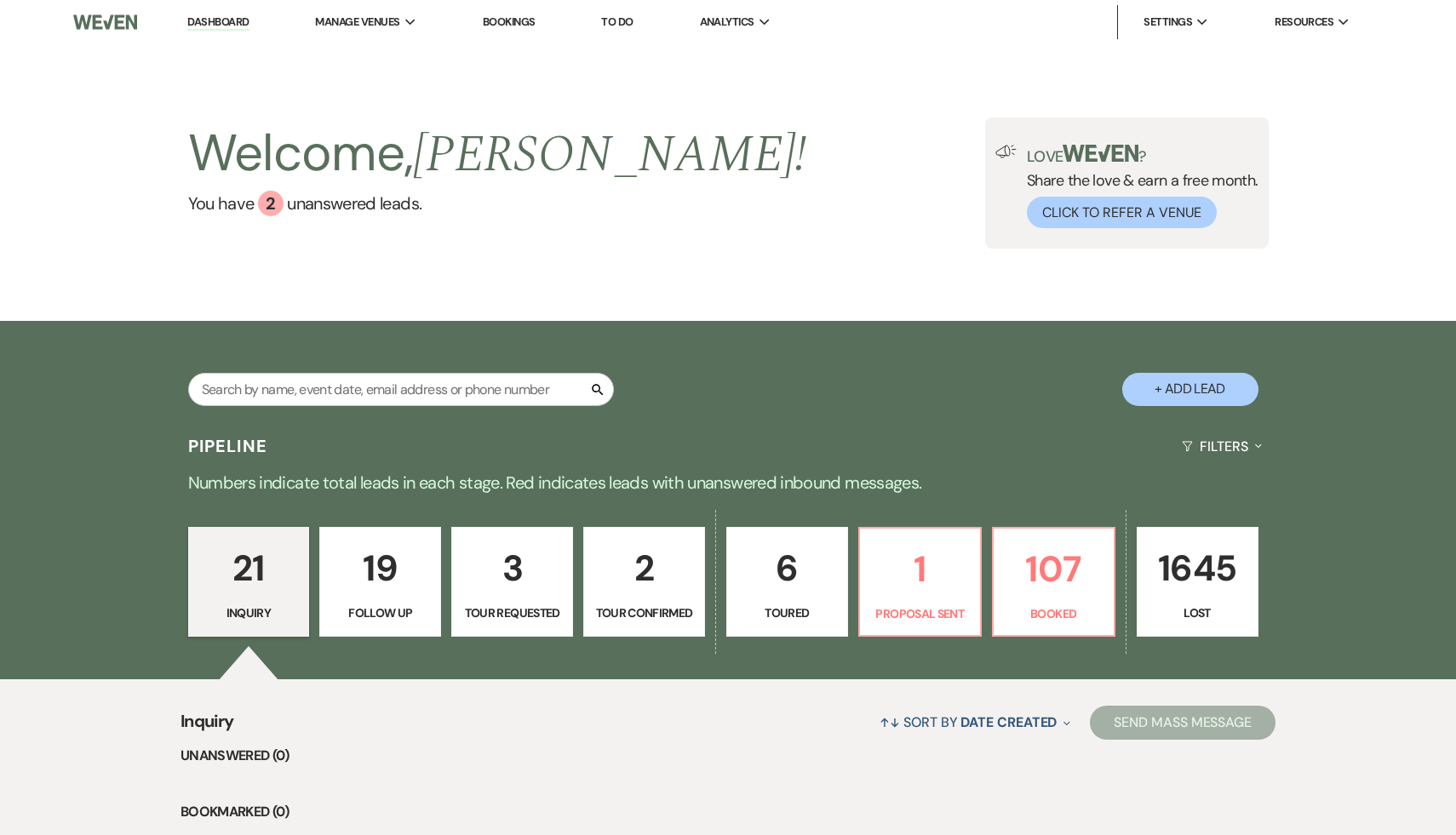
click at [262, 582] on p "21" at bounding box center [249, 568] width 100 height 57
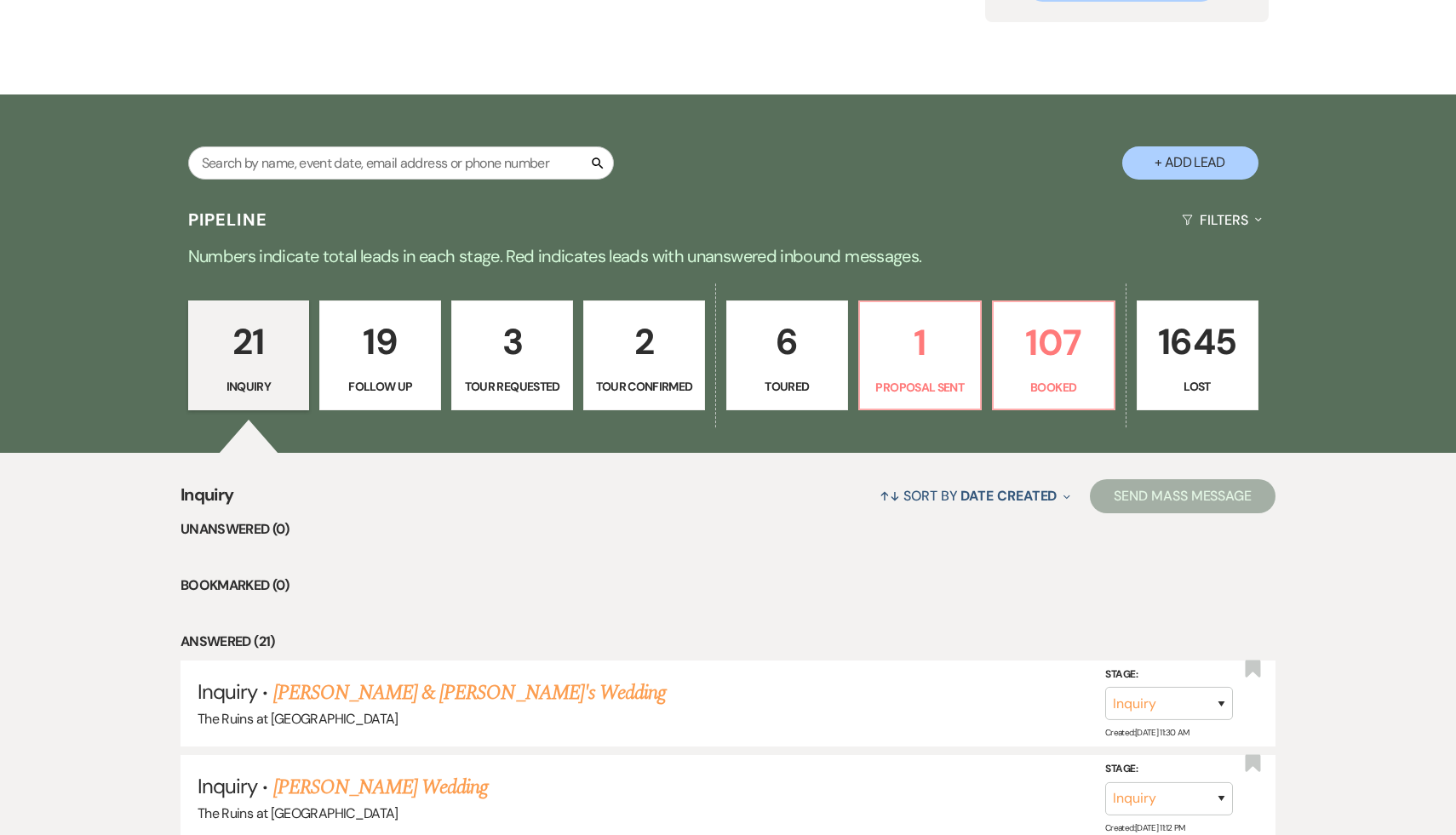
scroll to position [367, 0]
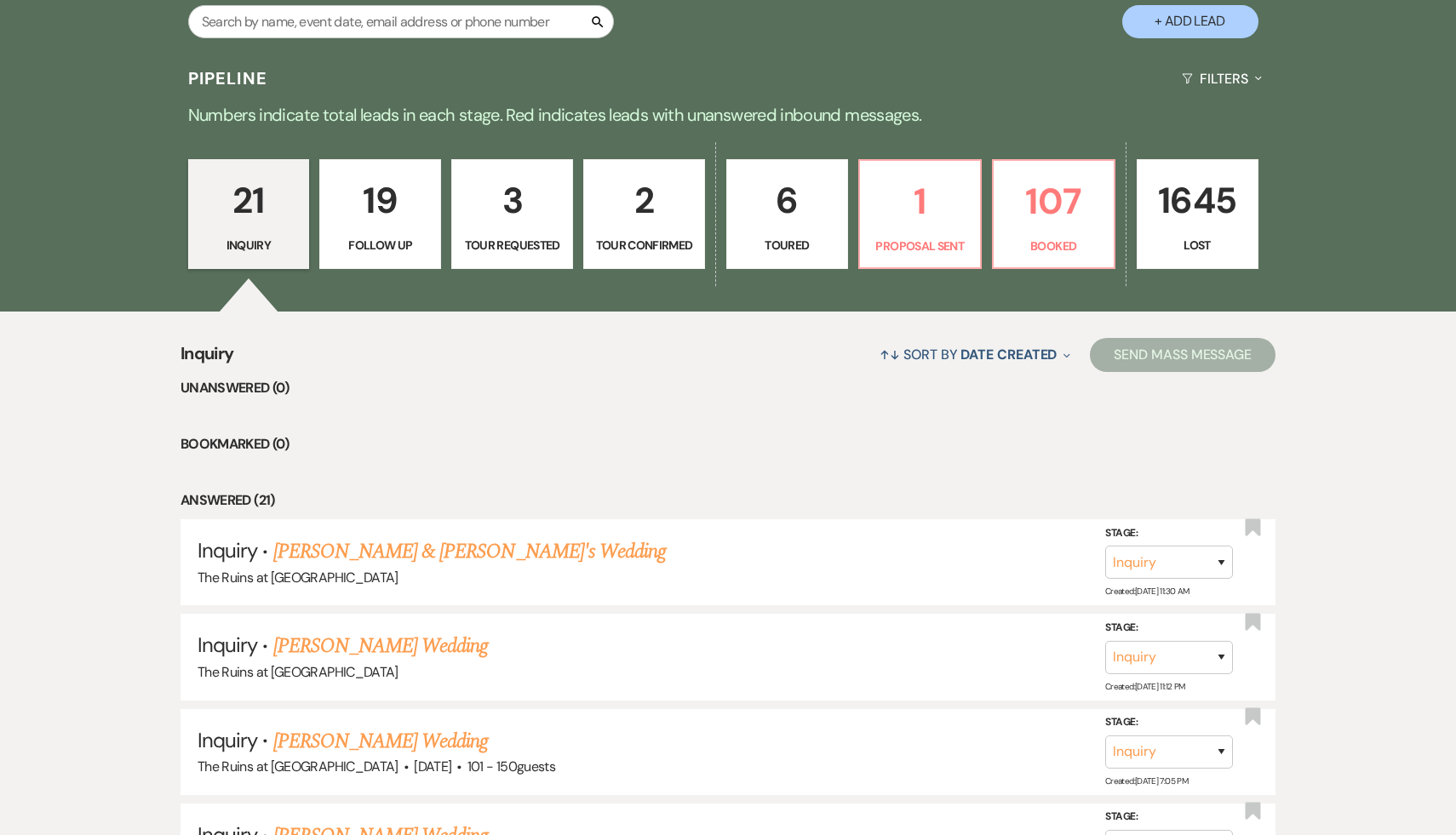
click at [362, 553] on link "[PERSON_NAME] & [PERSON_NAME]'s Wedding" at bounding box center [470, 551] width 394 height 31
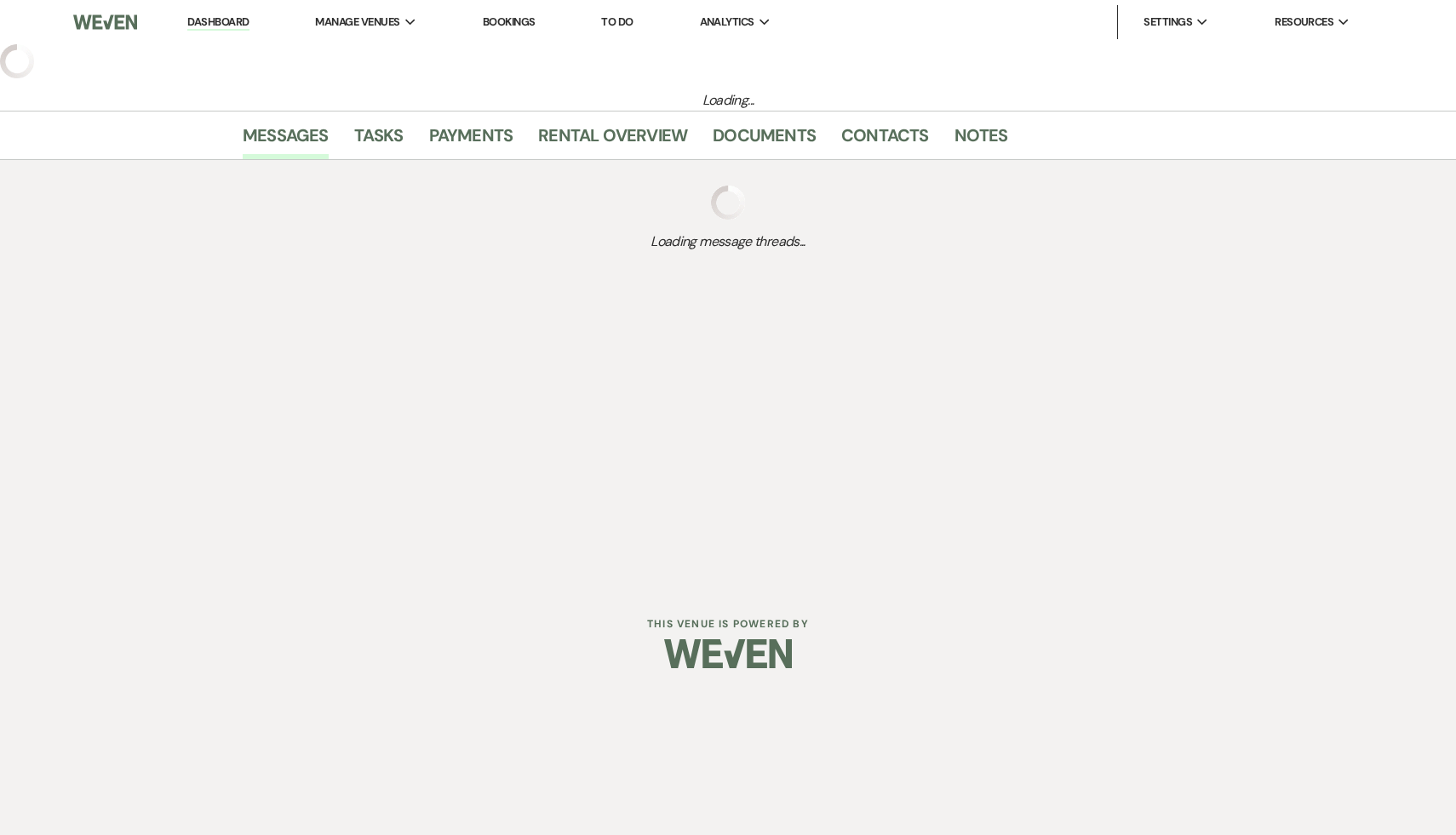
select select "17"
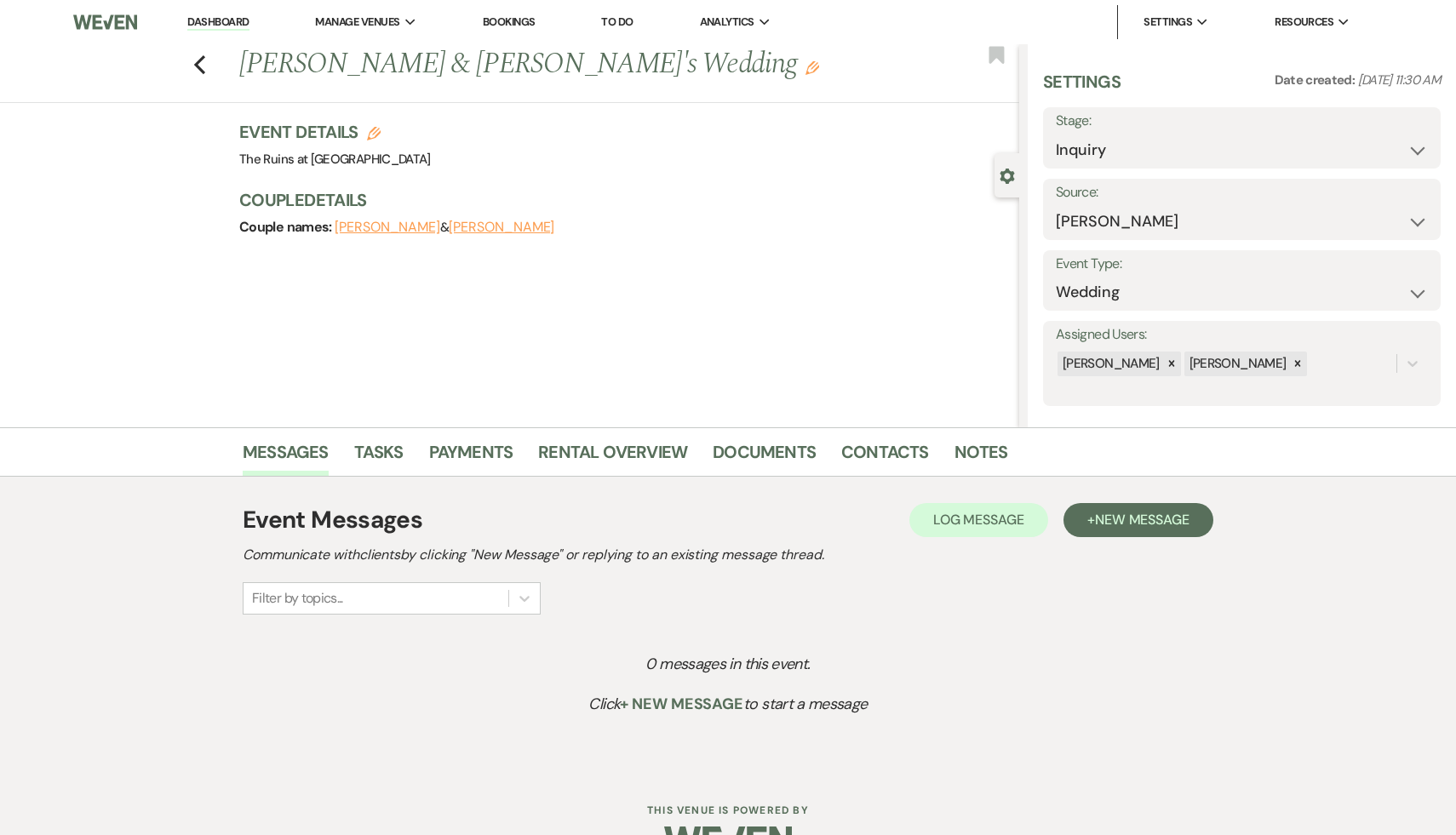
scroll to position [46, 0]
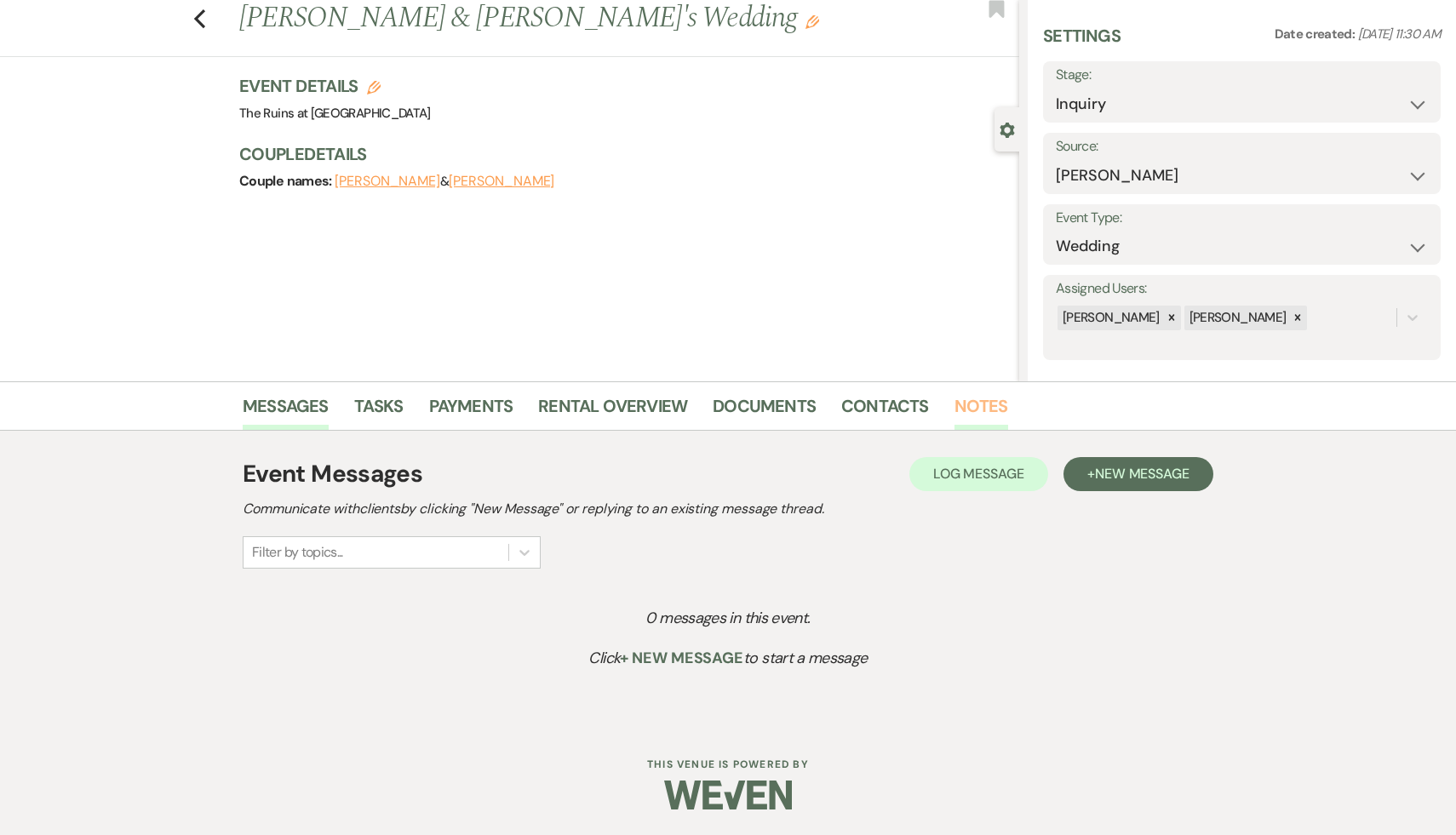
click at [988, 404] on link "Notes" at bounding box center [981, 411] width 54 height 37
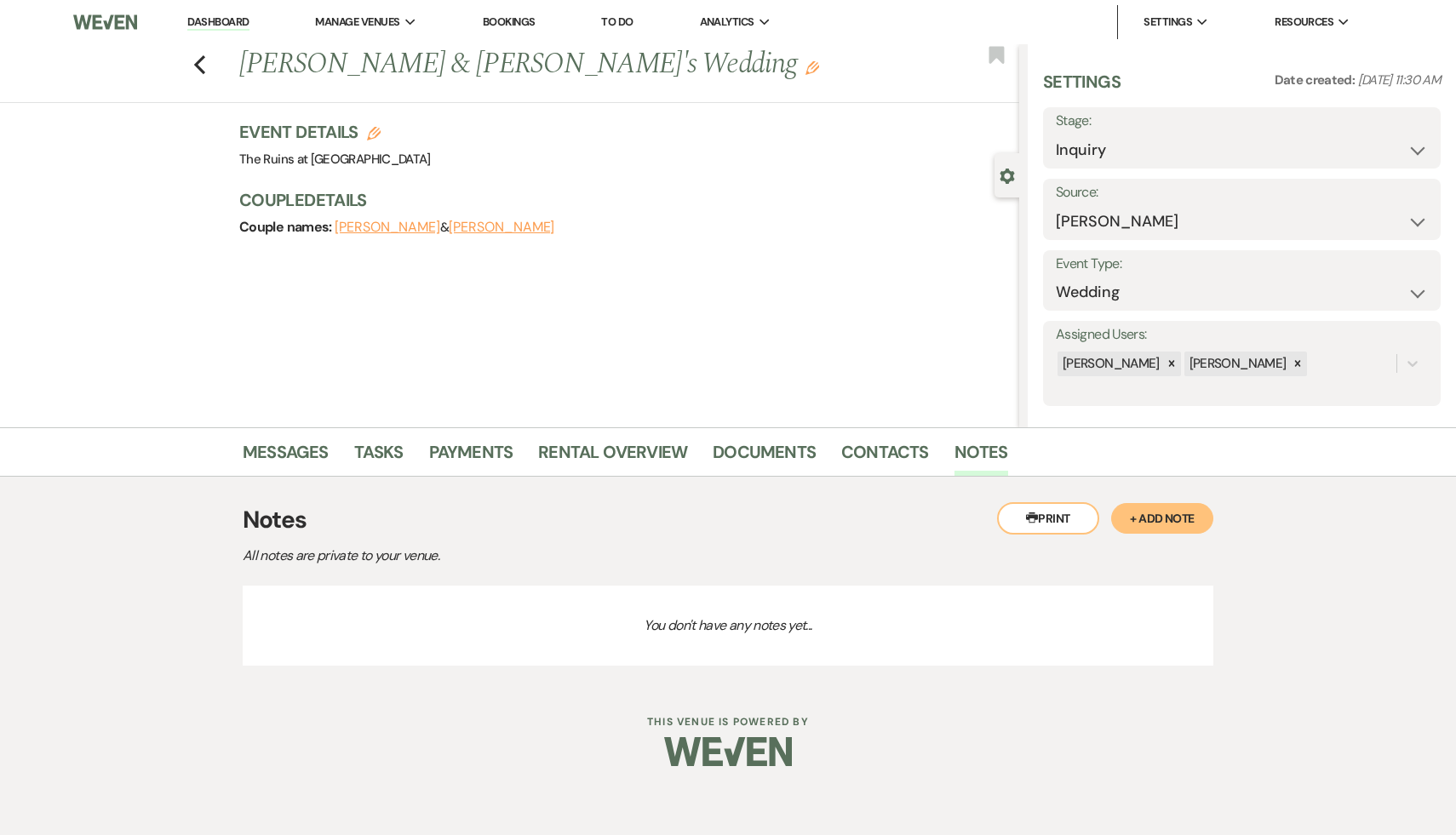
click at [1165, 519] on button "+ Add Note" at bounding box center [1162, 519] width 103 height 31
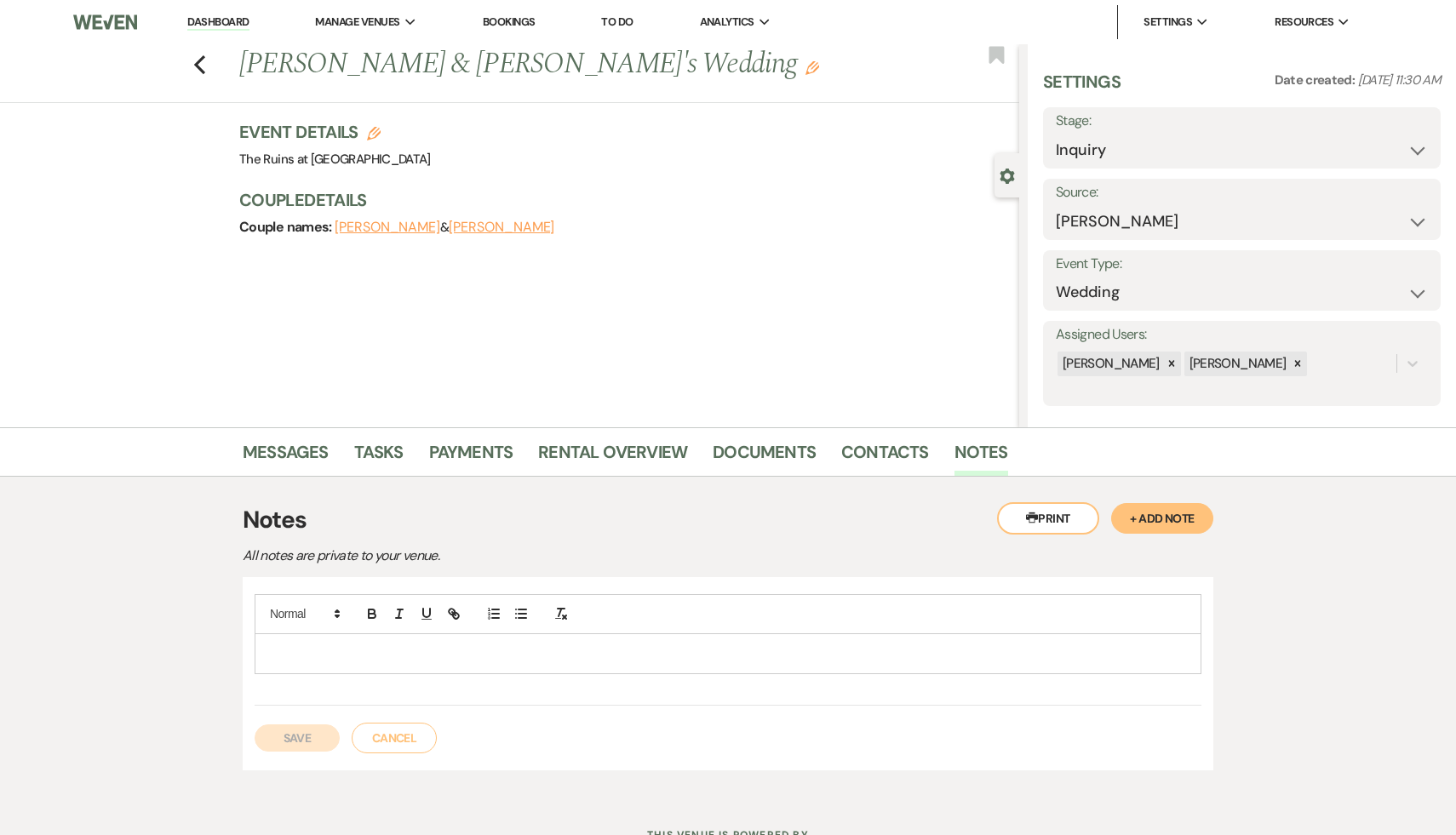
click at [591, 646] on p at bounding box center [728, 653] width 920 height 19
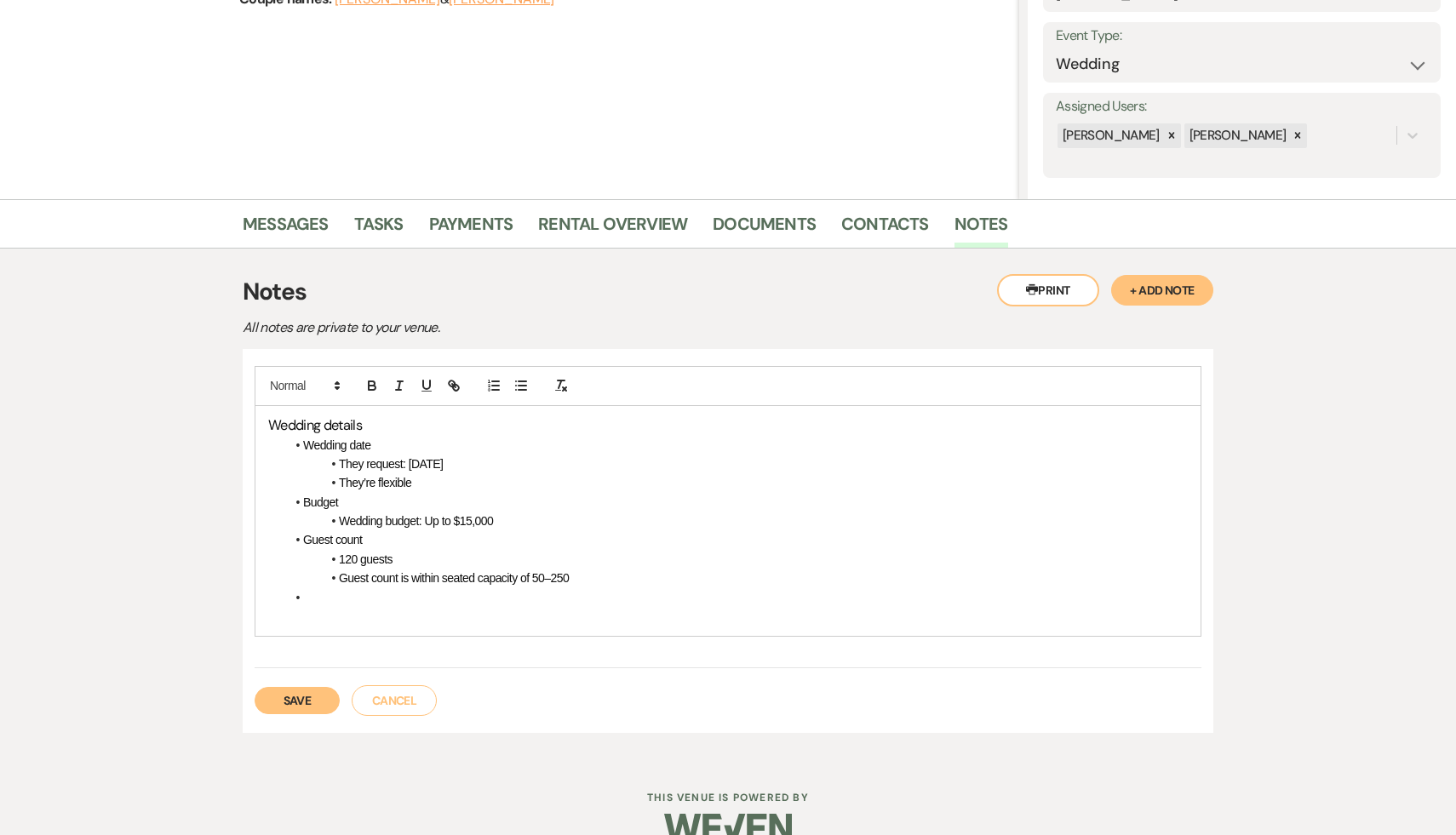
scroll to position [261, 0]
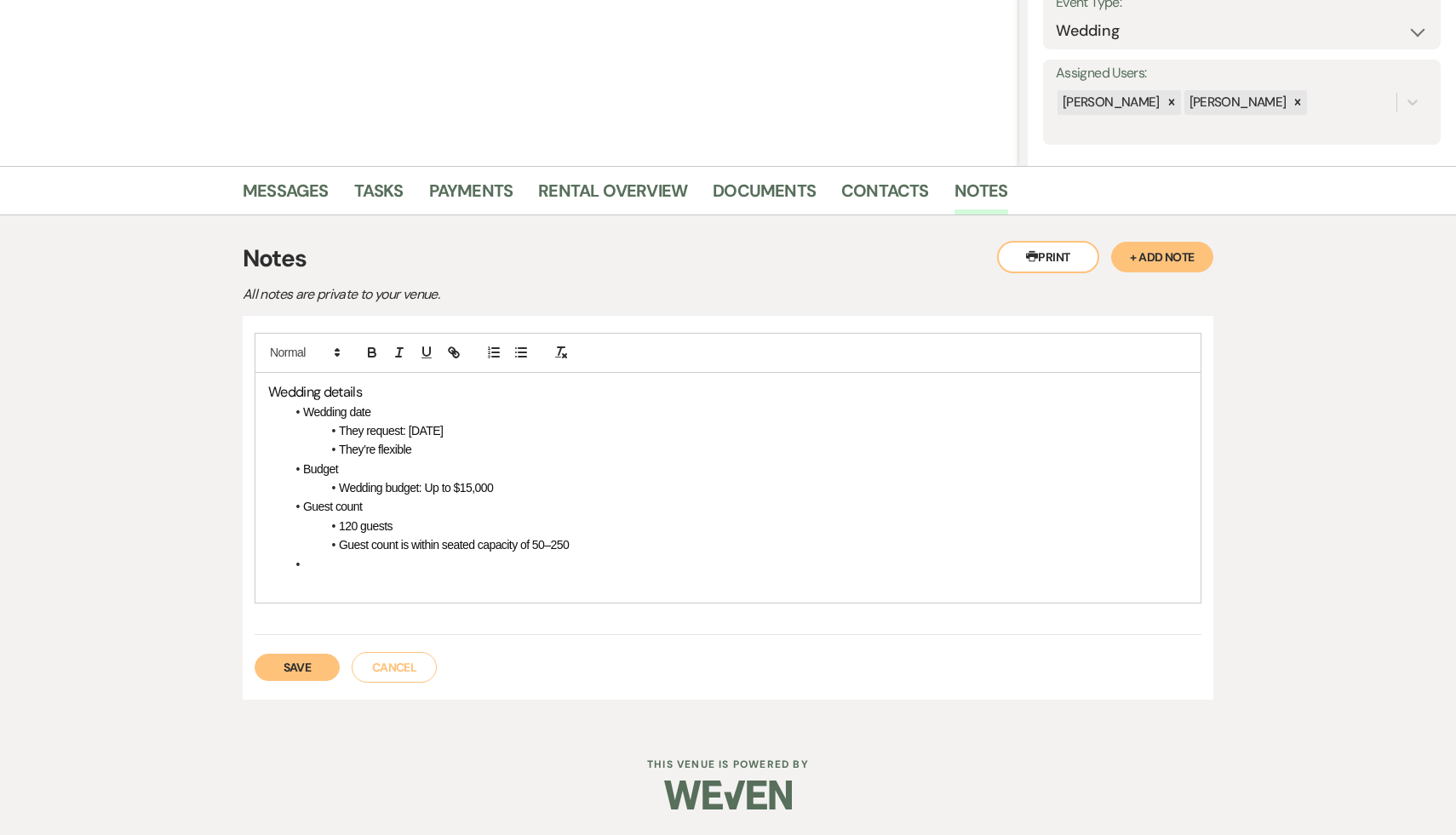
click at [298, 663] on button "Save" at bounding box center [298, 667] width 85 height 27
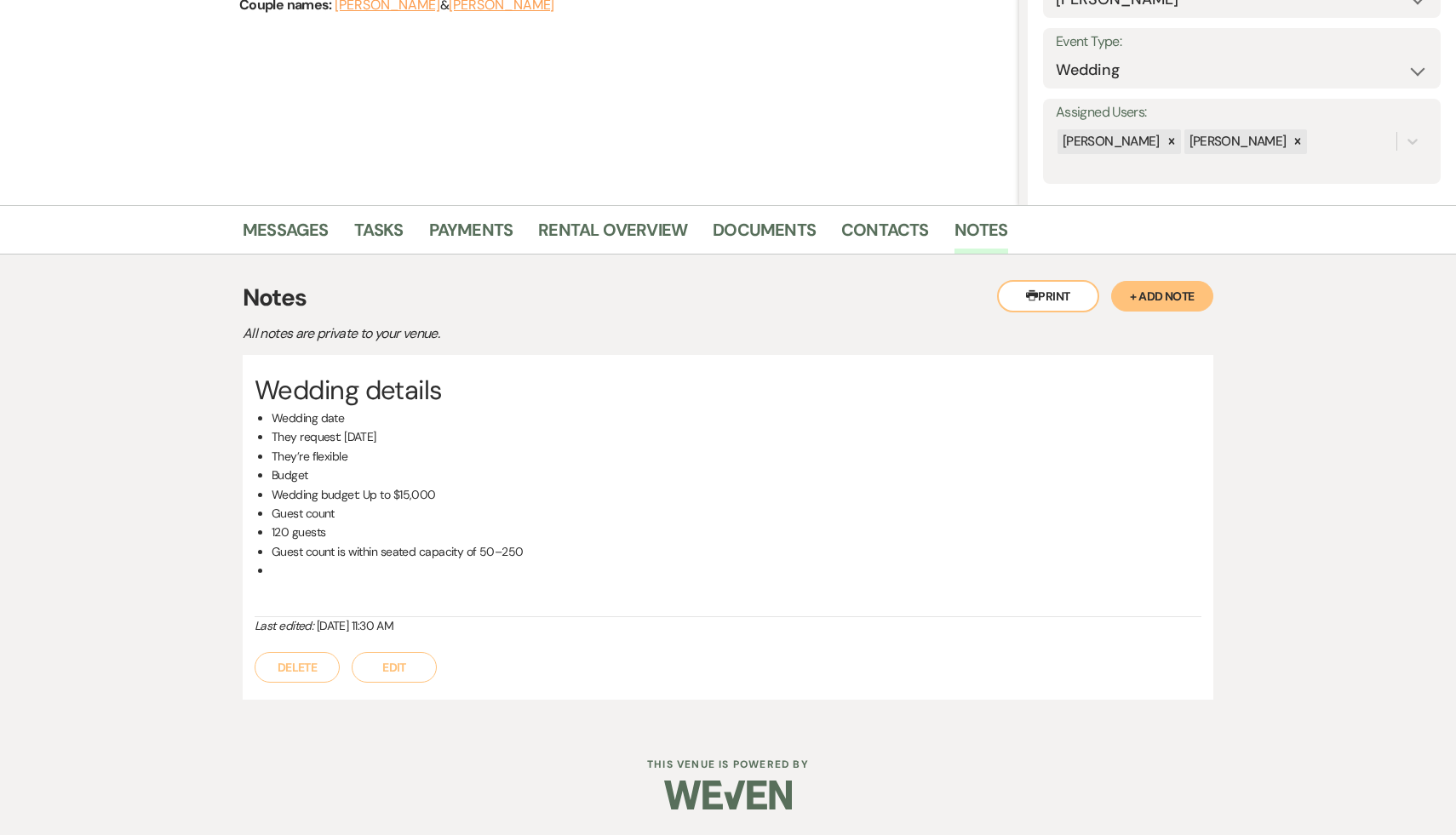
scroll to position [222, 0]
click at [294, 218] on link "Messages" at bounding box center [285, 234] width 86 height 37
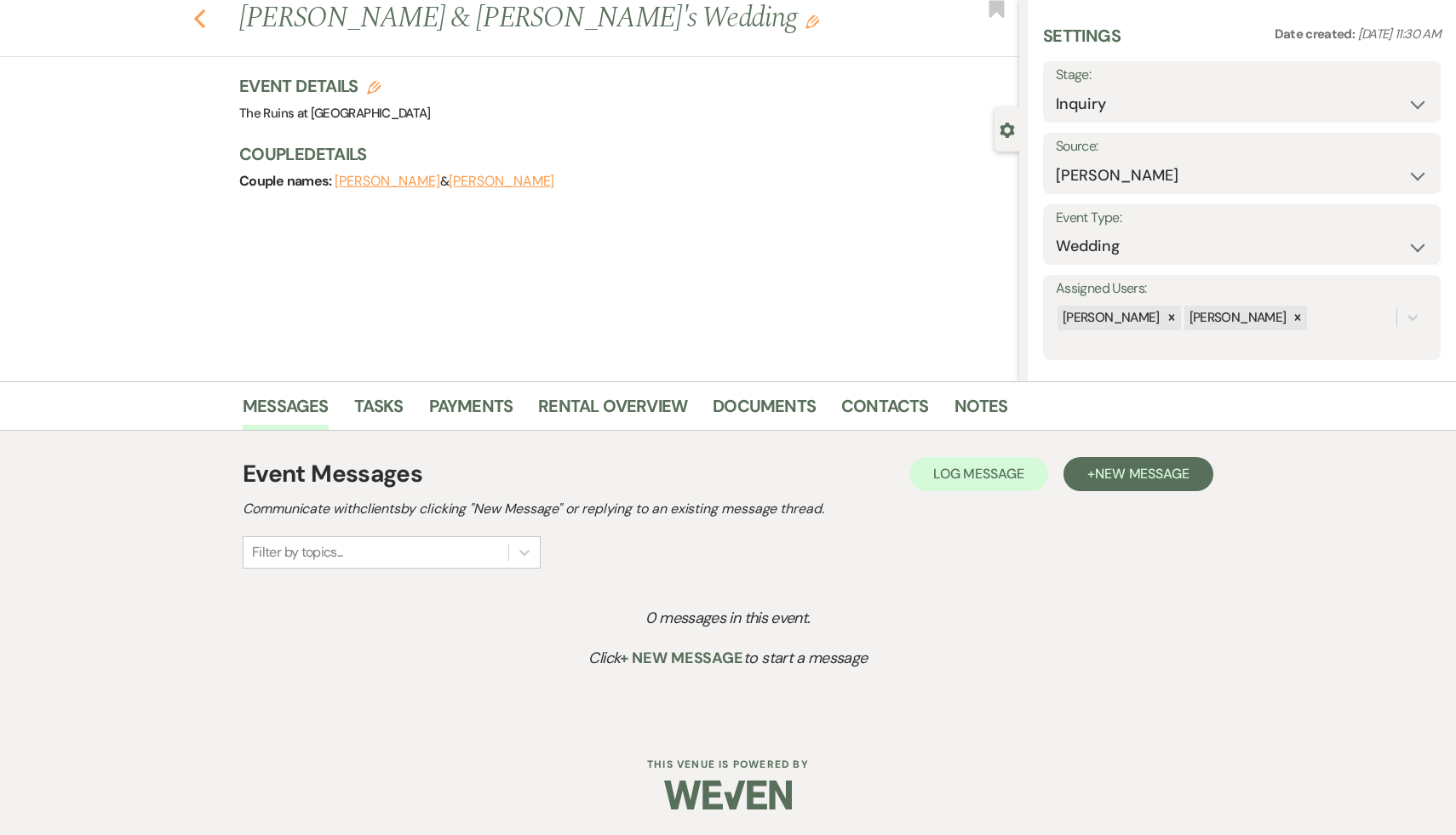
click at [198, 12] on icon "Previous" at bounding box center [200, 18] width 13 height 21
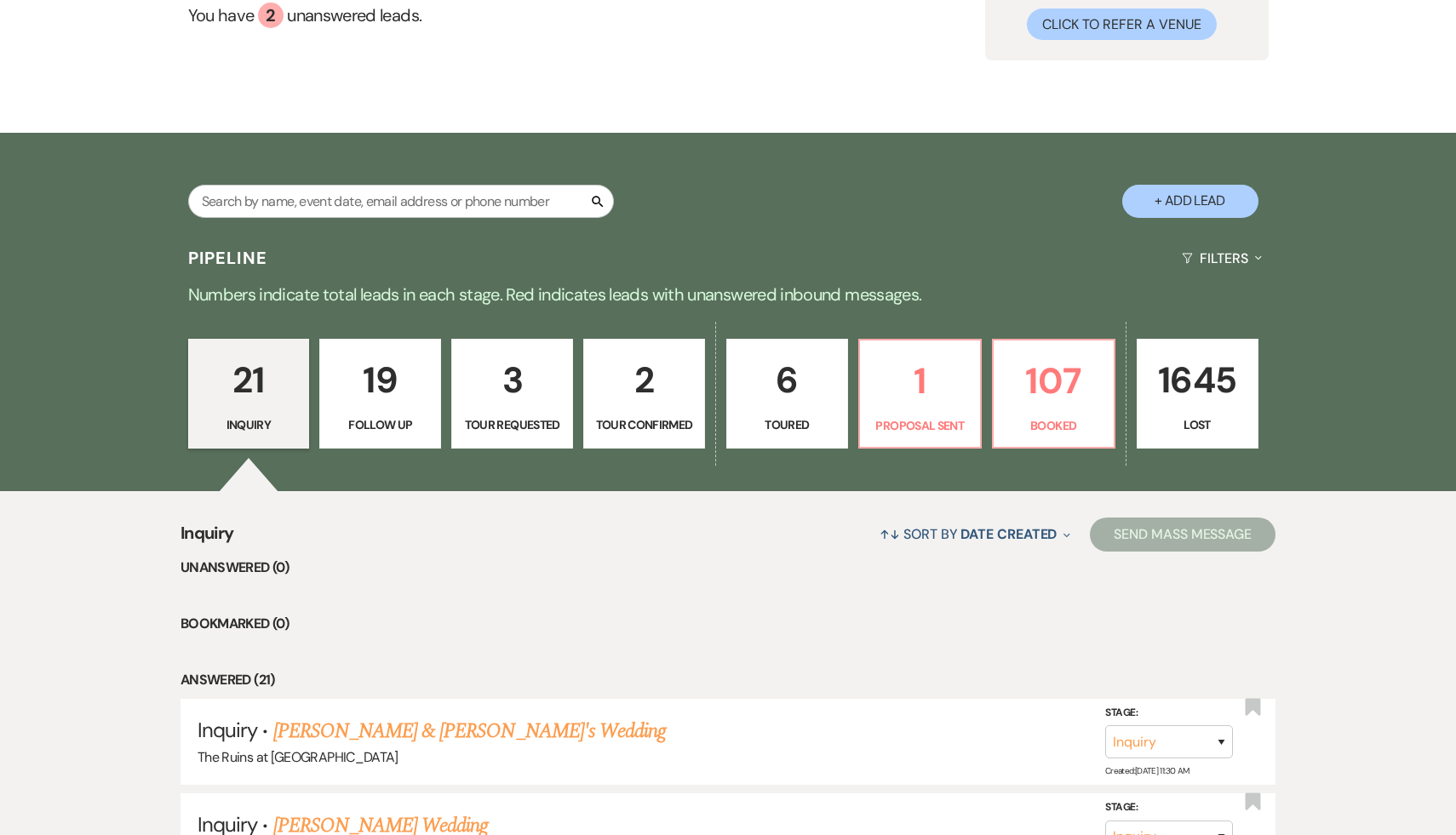
scroll to position [58, 0]
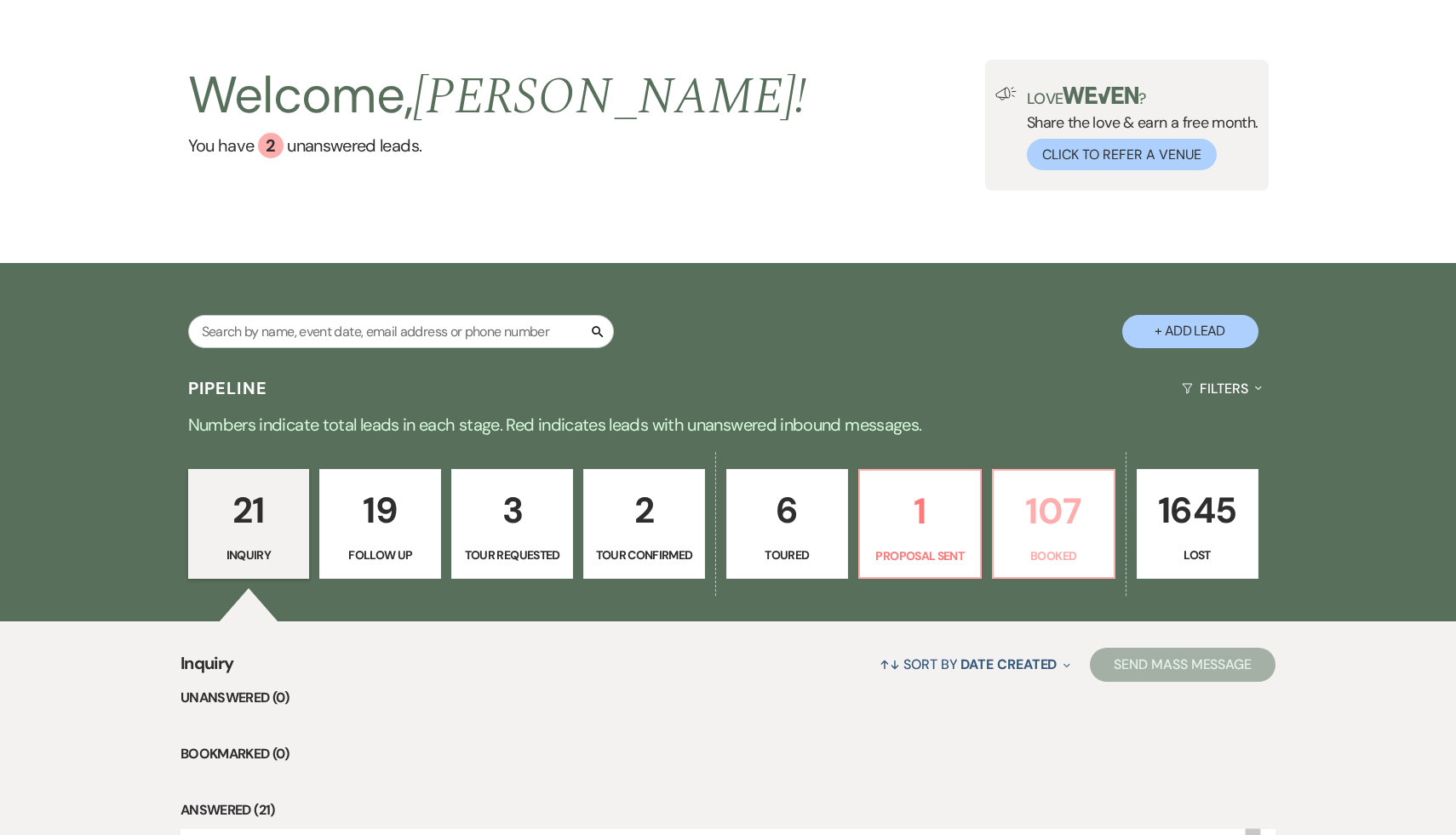
click at [1037, 505] on p "107" at bounding box center [1053, 510] width 100 height 57
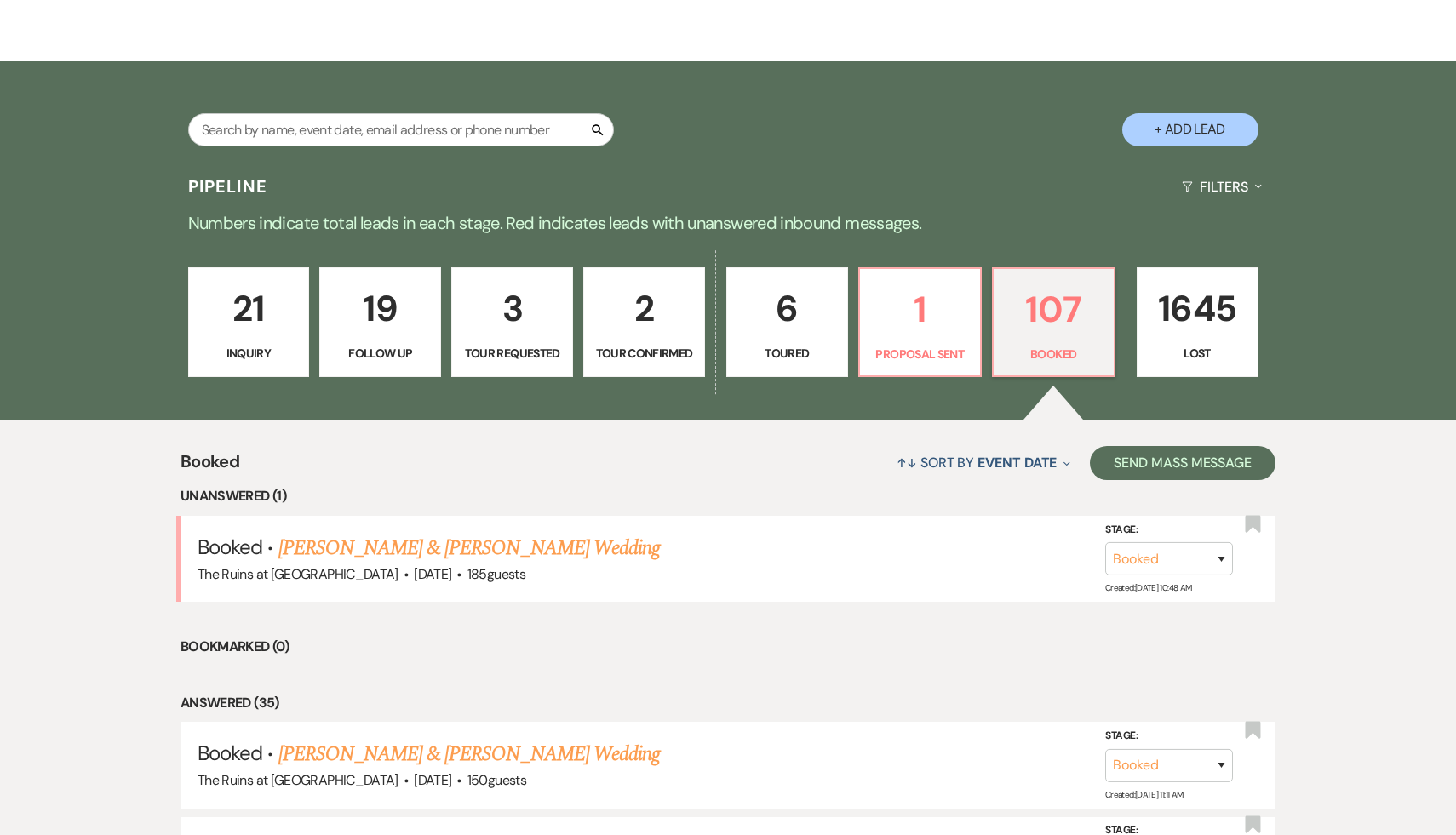
scroll to position [339, 0]
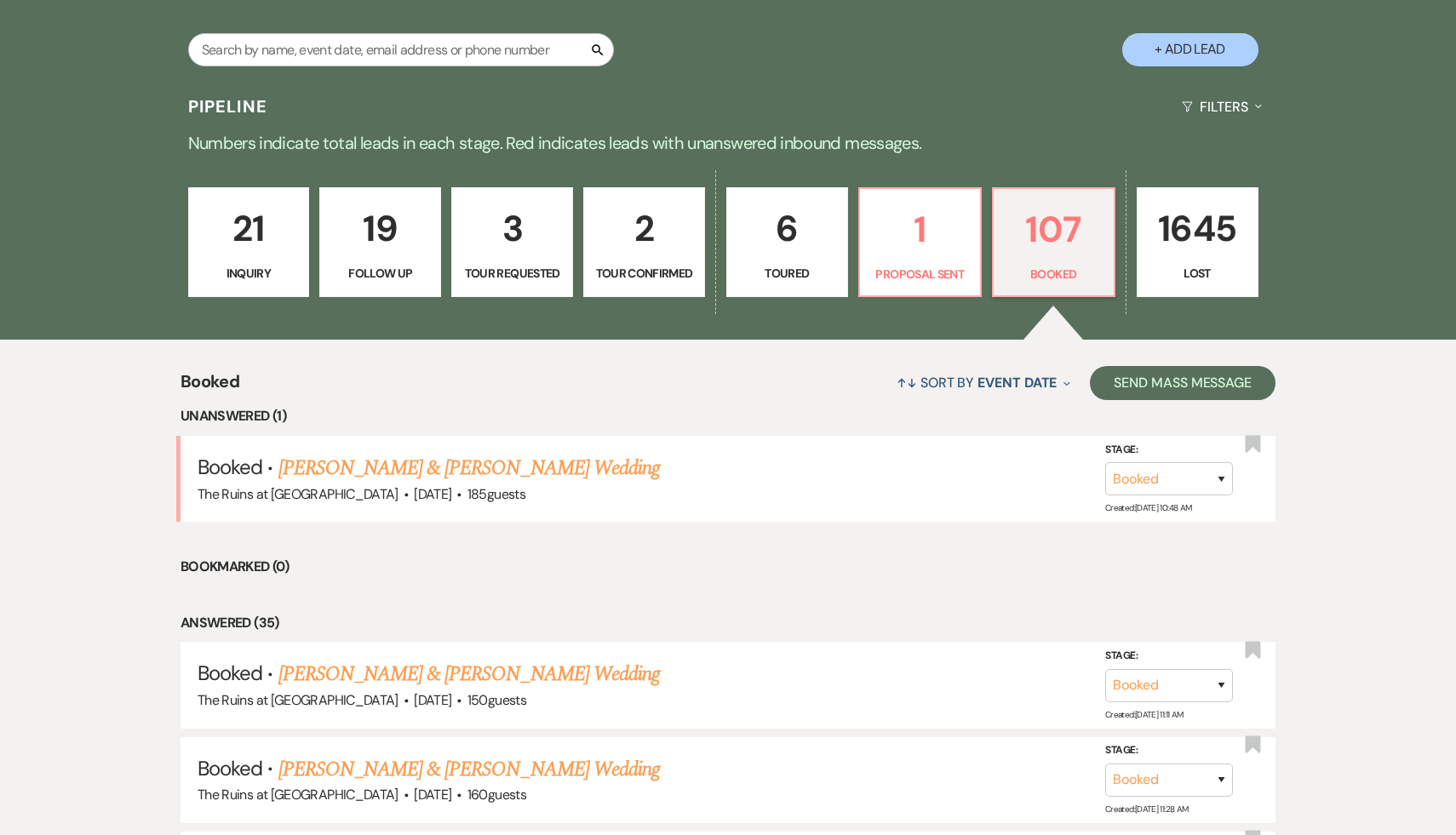
click at [258, 225] on p "21" at bounding box center [249, 228] width 100 height 57
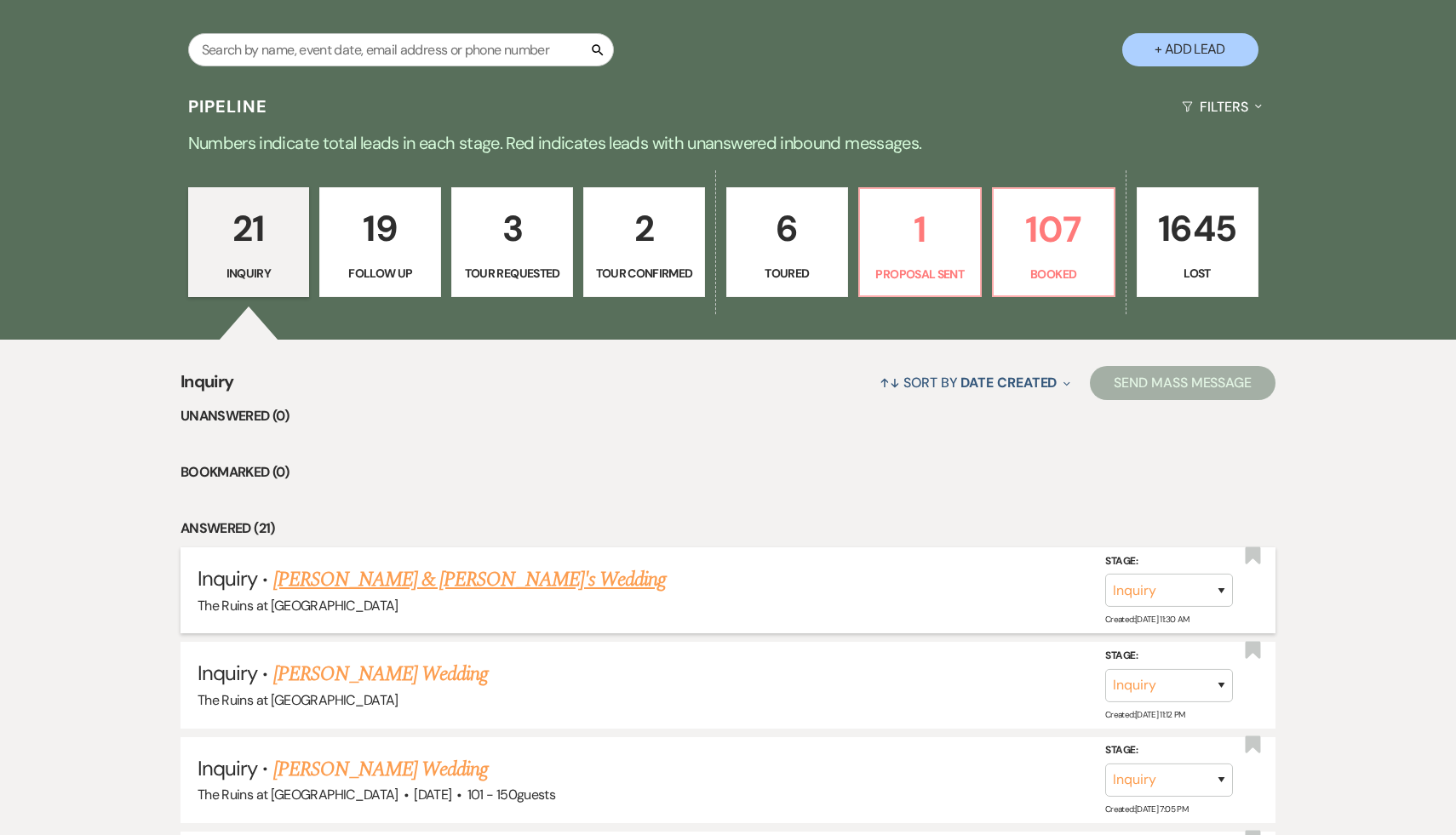
click at [422, 586] on link "[PERSON_NAME] & [PERSON_NAME]'s Wedding" at bounding box center [470, 579] width 394 height 31
select select "17"
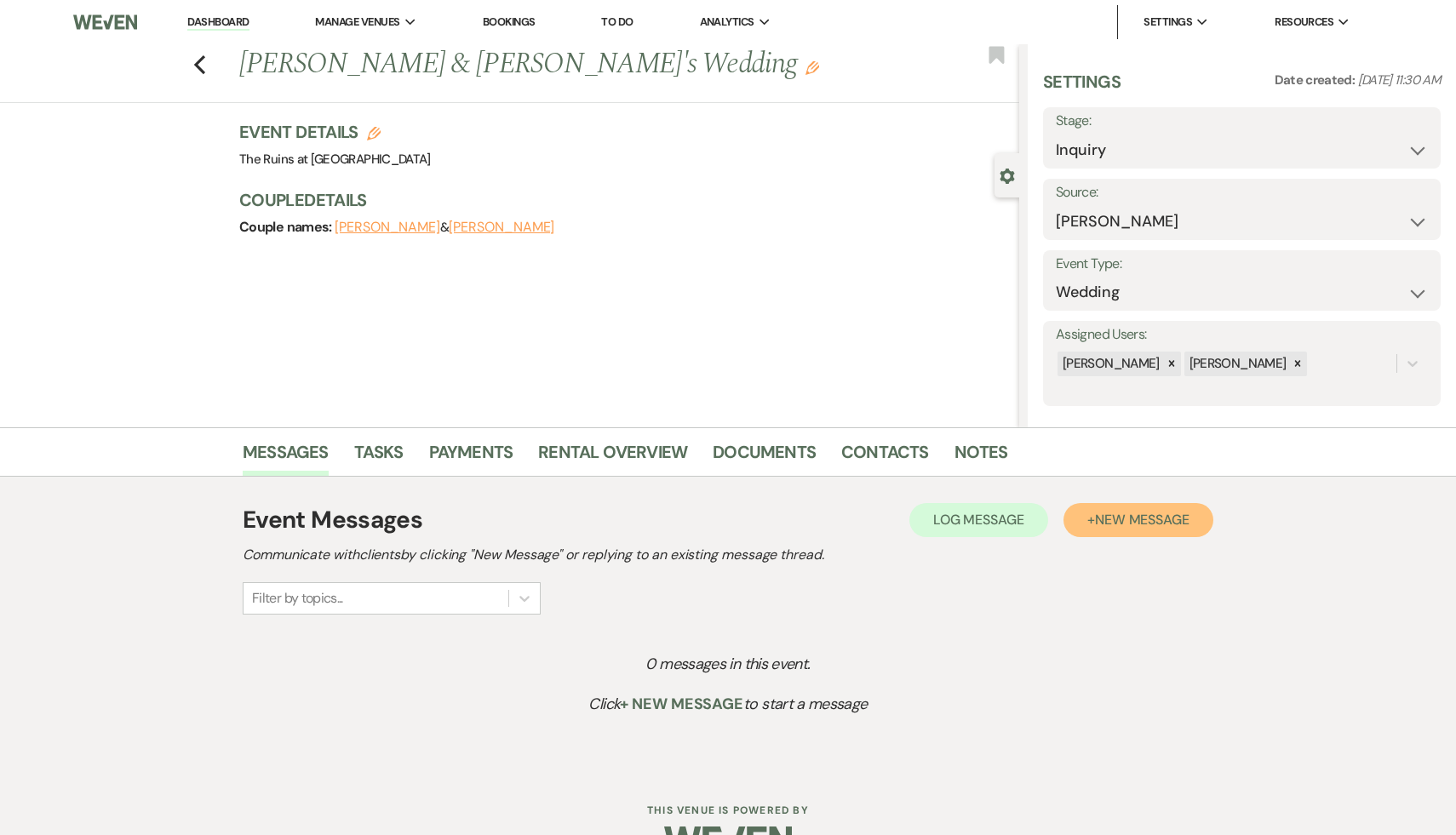
click at [1159, 525] on span "New Message" at bounding box center [1142, 519] width 94 height 18
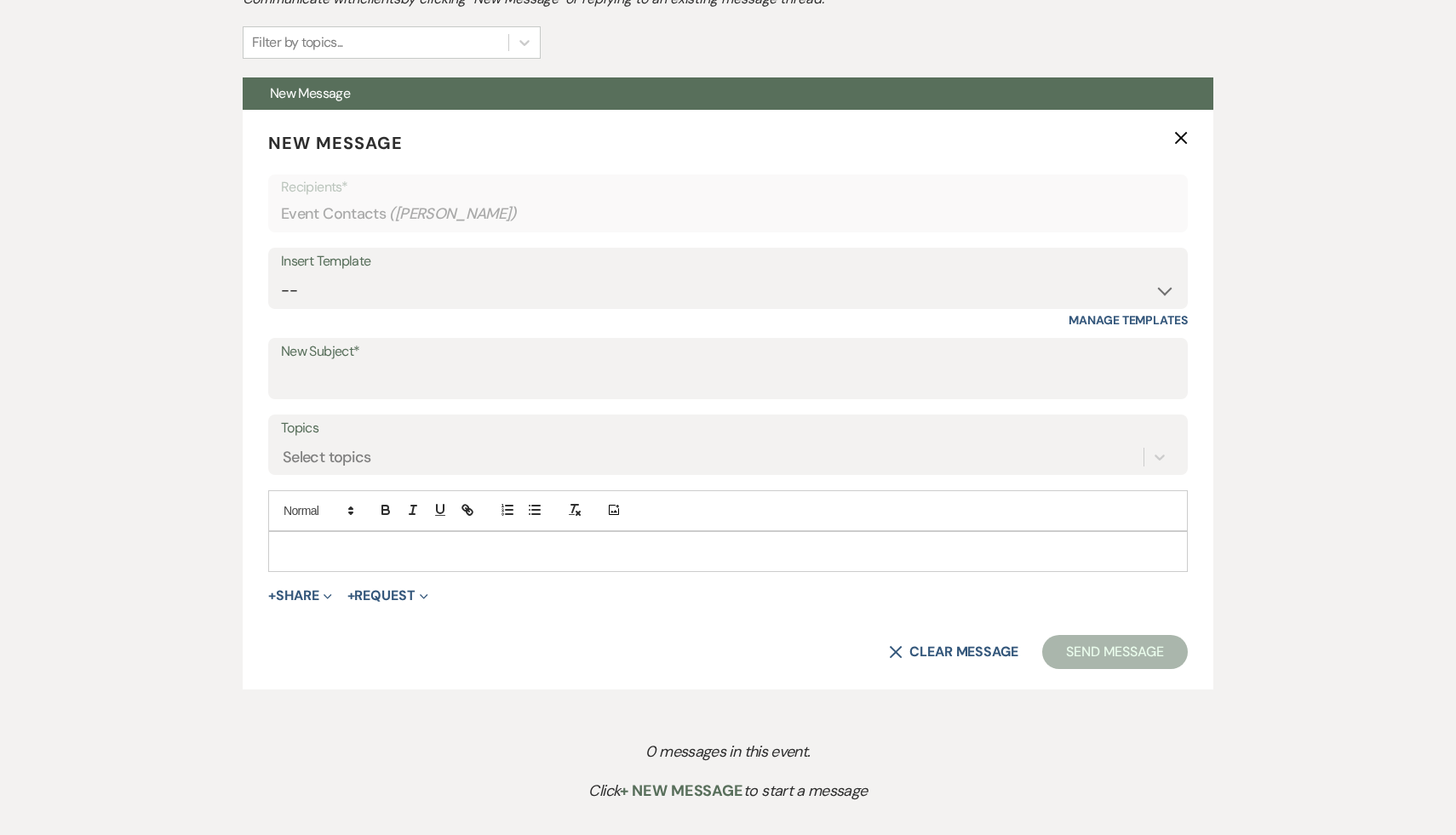
scroll to position [594, 0]
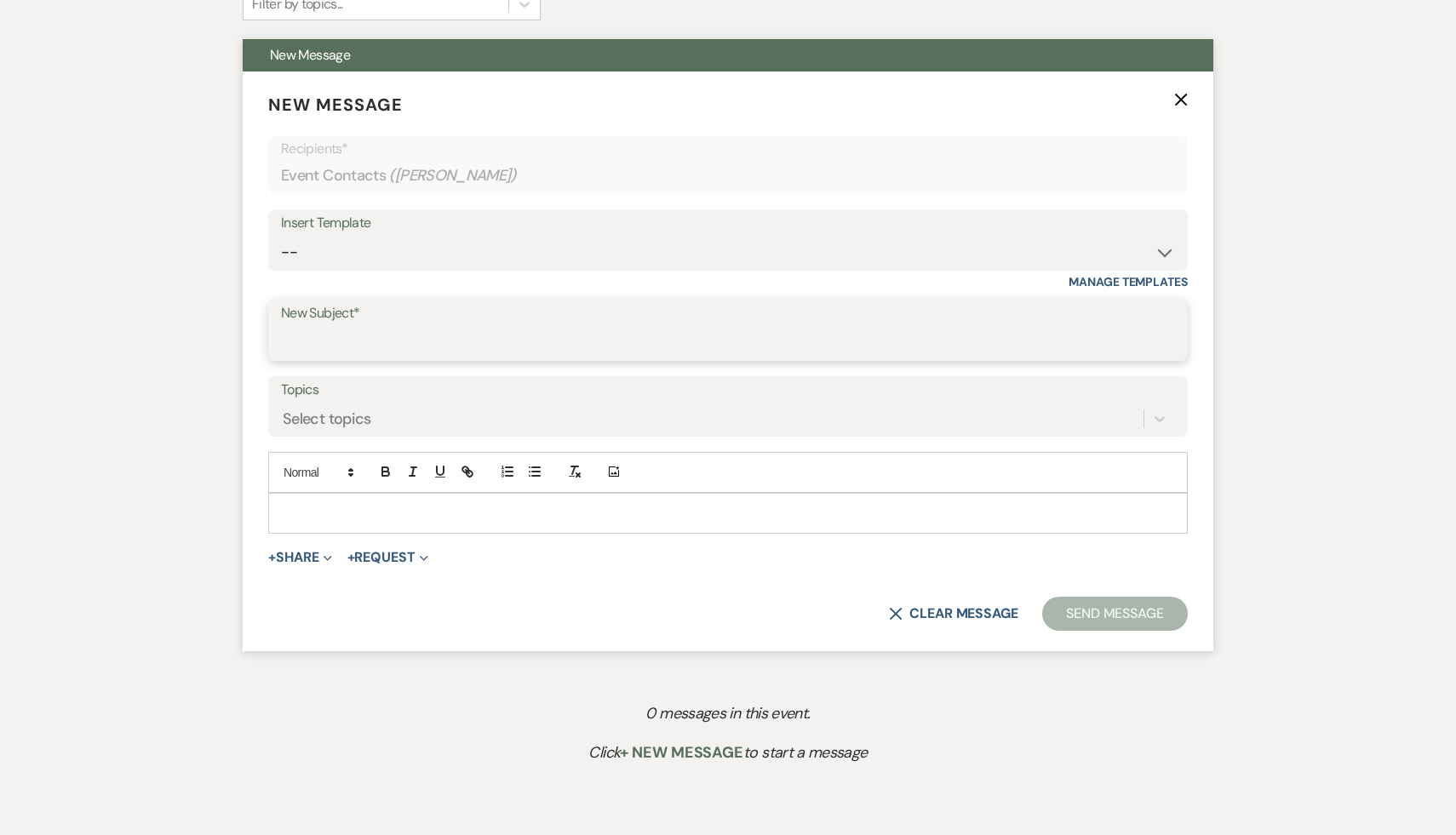
click at [776, 345] on input "New Subject*" at bounding box center [728, 342] width 894 height 34
click at [1167, 252] on select "-- Weven Planning Portal Introduction (Booked Events) Initial Inquiry Response …" at bounding box center [728, 252] width 894 height 34
select select "566"
click at [281, 236] on select "-- Weven Planning Portal Introduction (Booked Events) Initial Inquiry Response …" at bounding box center [728, 252] width 894 height 34
type input "Thank you for your interest in The Ruins at [GEOGRAPHIC_DATA]!"
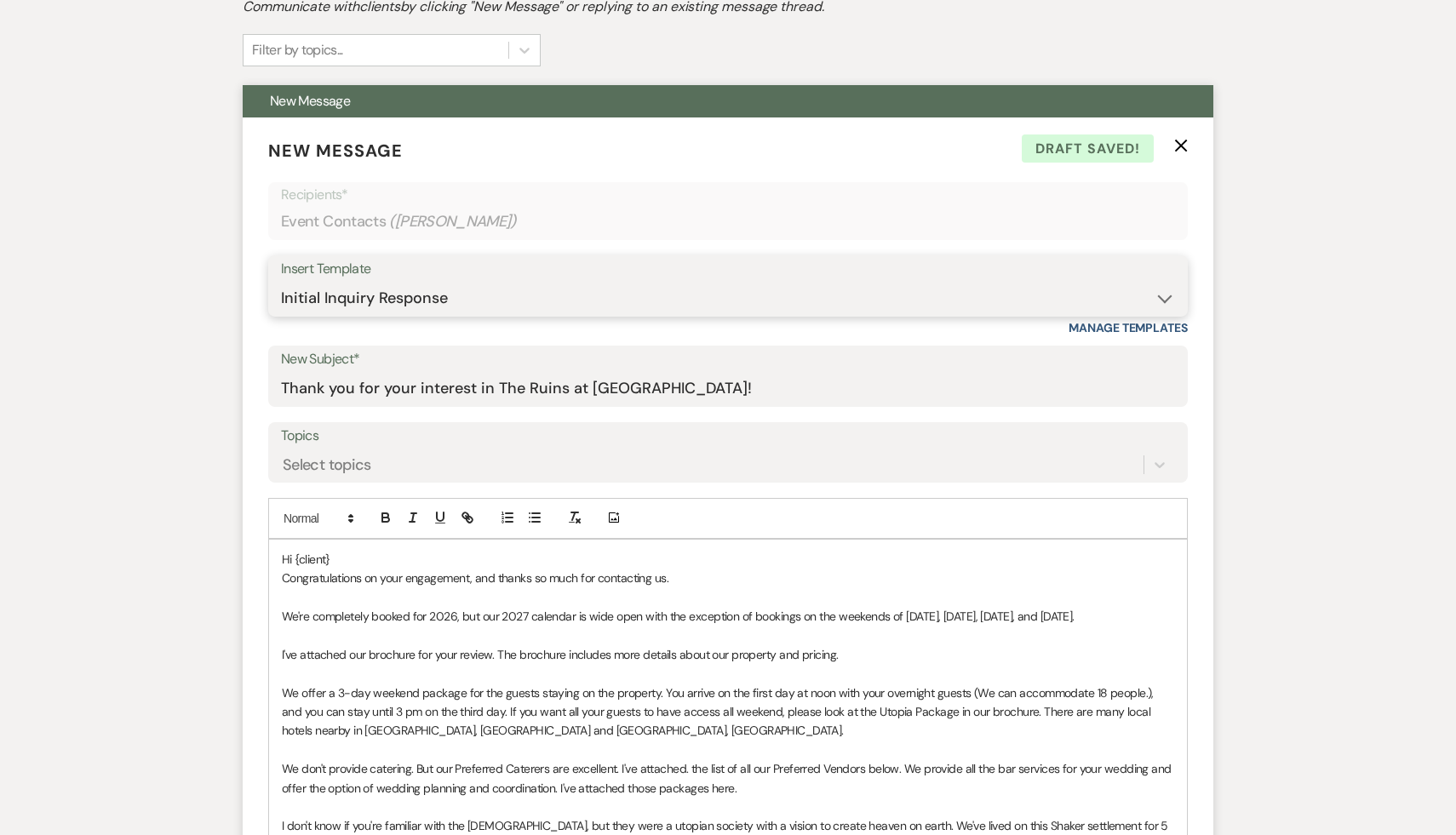
scroll to position [702, 0]
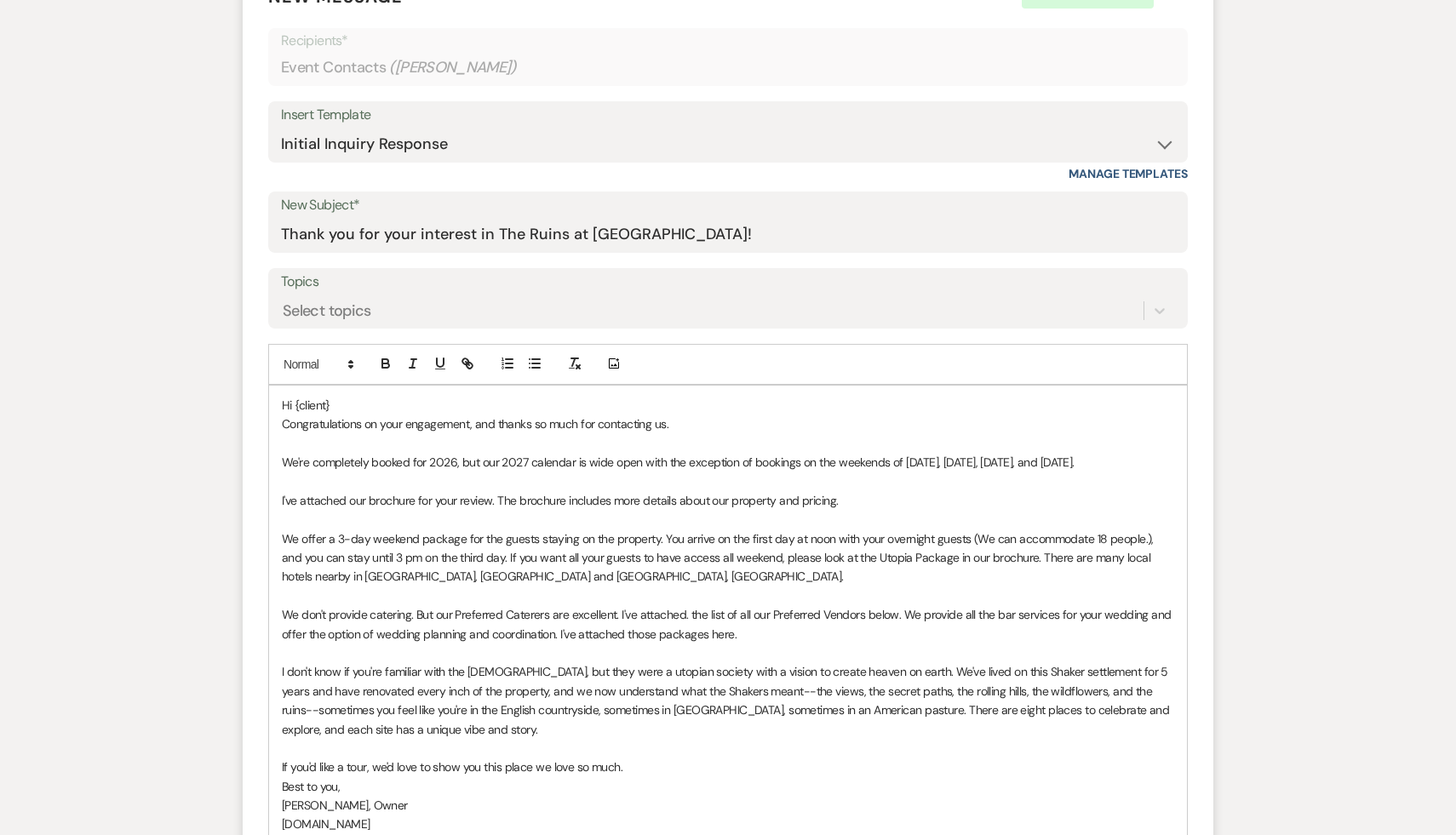
click at [357, 410] on p "Hi {client}" at bounding box center [728, 404] width 893 height 19
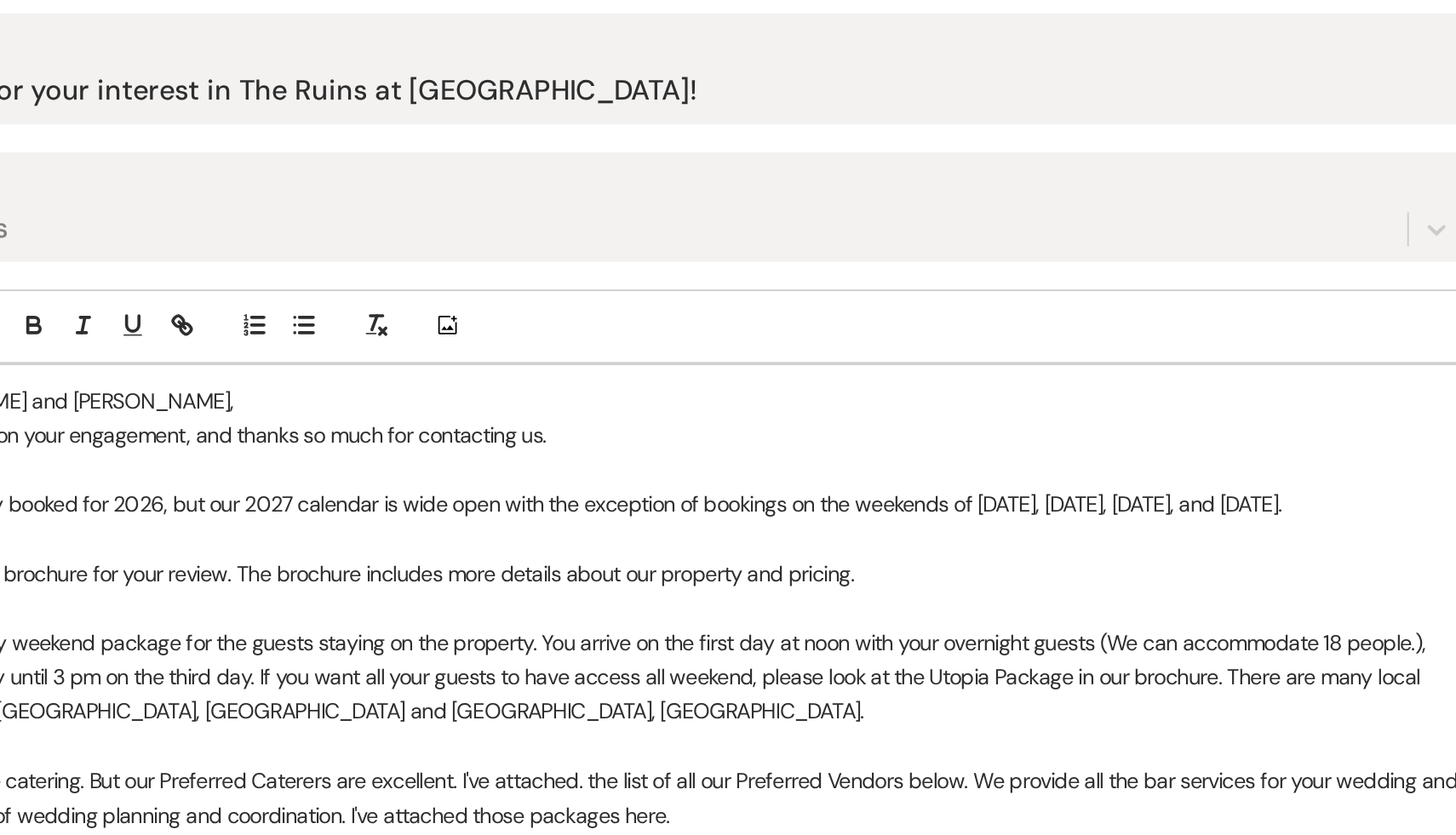
drag, startPoint x: 1103, startPoint y: 463, endPoint x: 366, endPoint y: 455, distance: 737.0
click at [366, 455] on p "We're completely booked for 2026, but our 2027 calendar is wide open with the e…" at bounding box center [728, 461] width 893 height 19
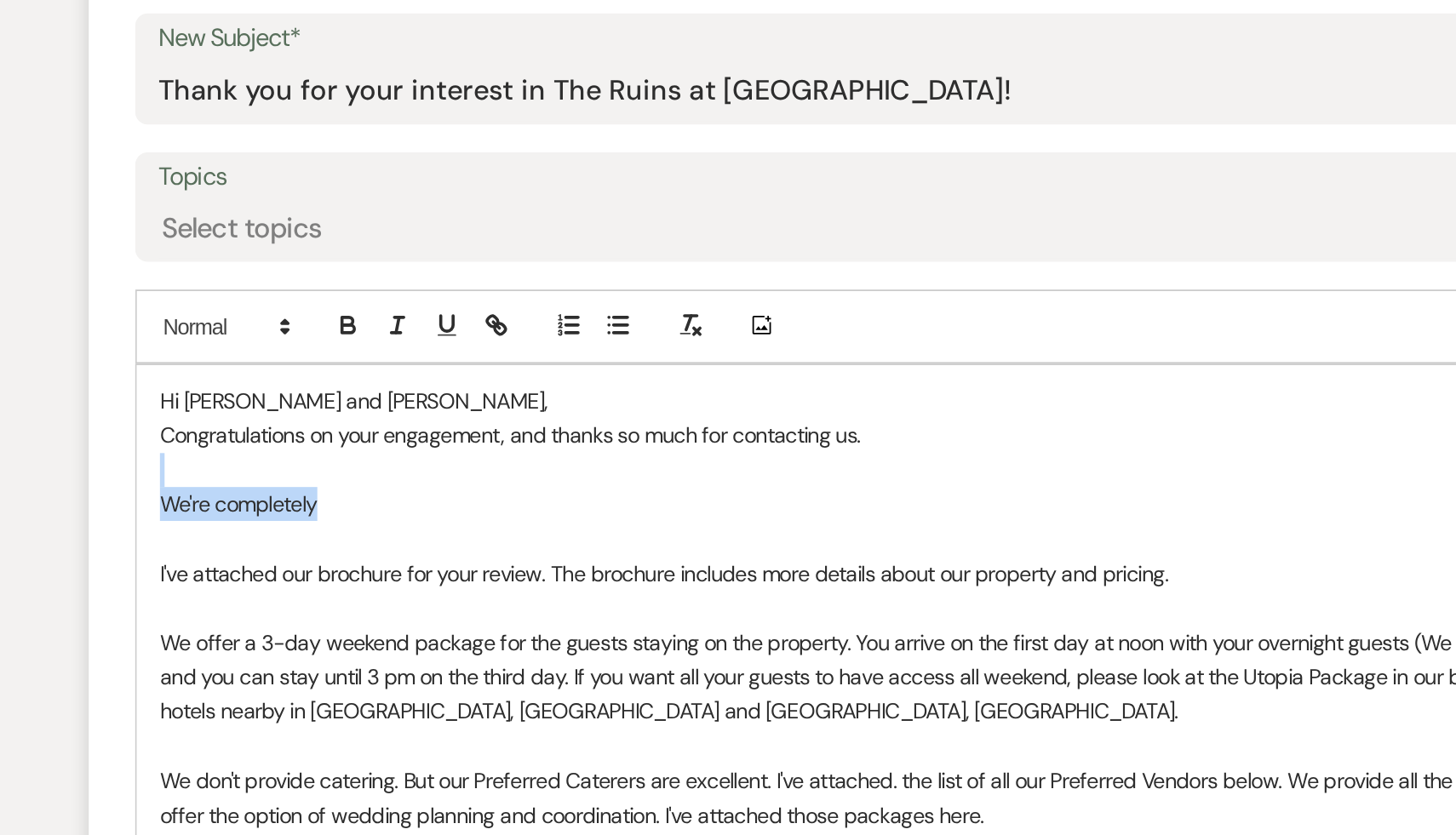
drag, startPoint x: 386, startPoint y: 465, endPoint x: 283, endPoint y: 447, distance: 104.6
click at [283, 447] on div "Hi [PERSON_NAME] and [PERSON_NAME], Congratulations on your engagement, and tha…" at bounding box center [728, 615] width 918 height 459
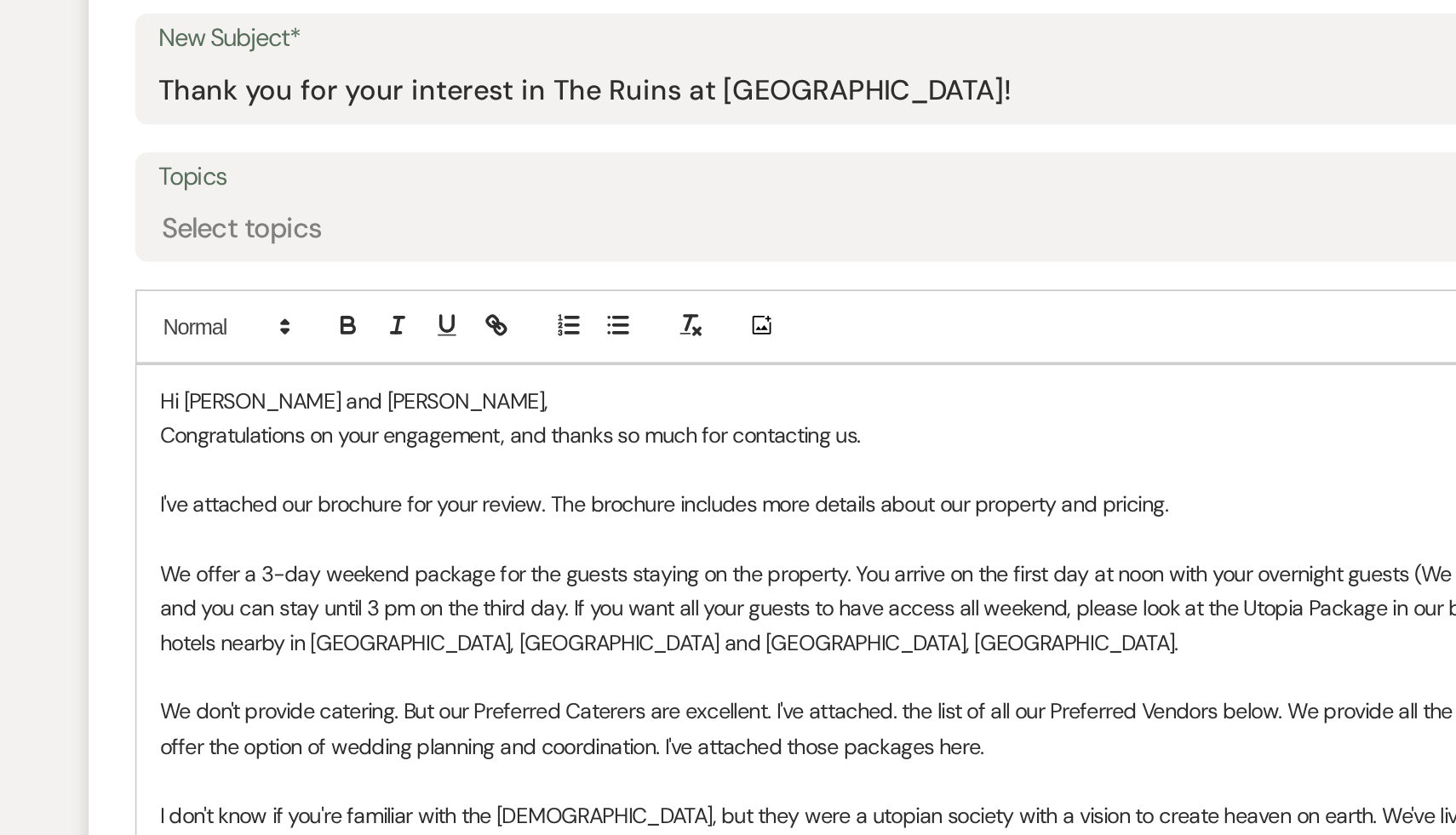
click at [400, 399] on p "Hi [PERSON_NAME] and [PERSON_NAME]," at bounding box center [728, 404] width 893 height 19
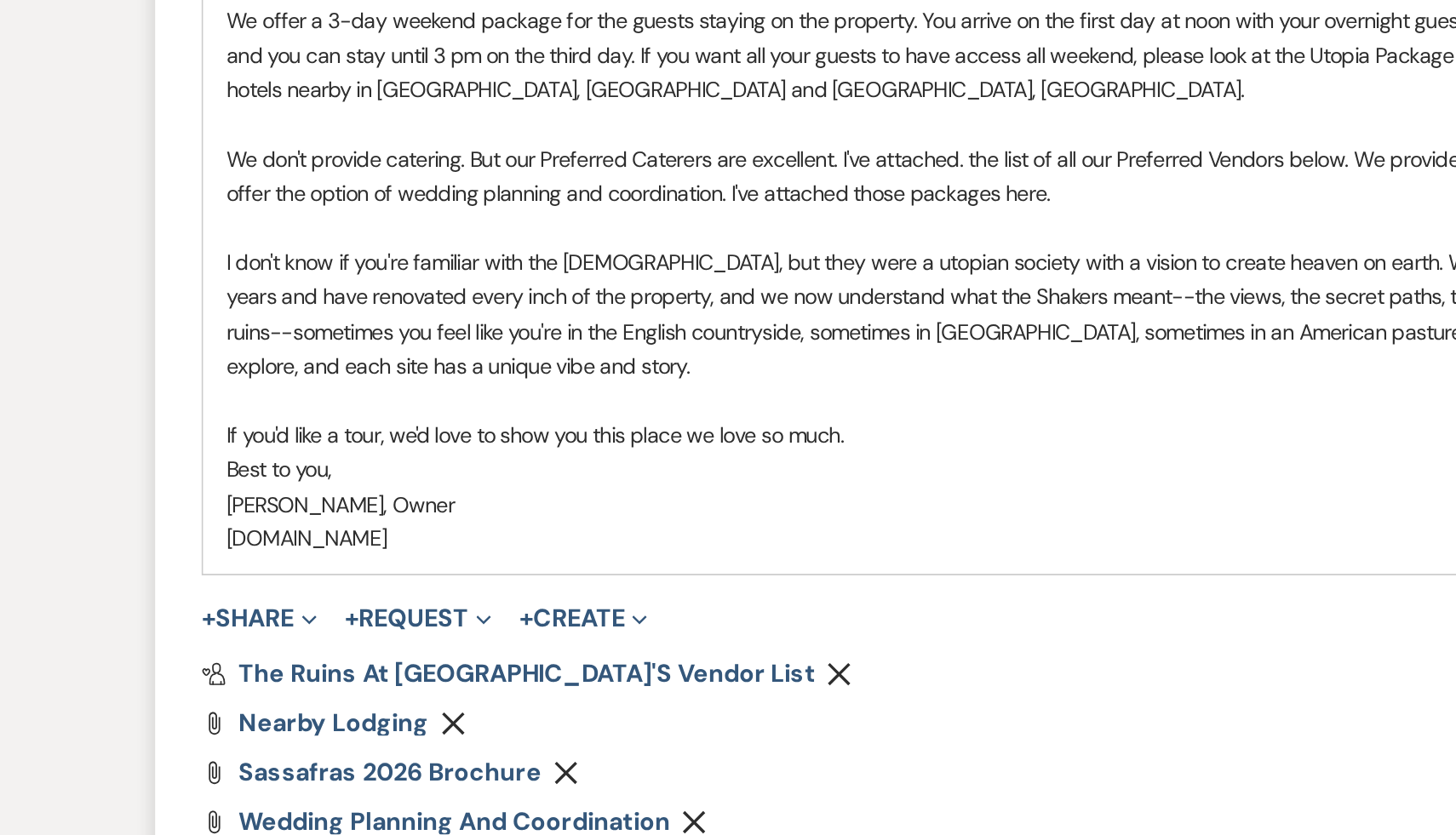
scroll to position [922, 0]
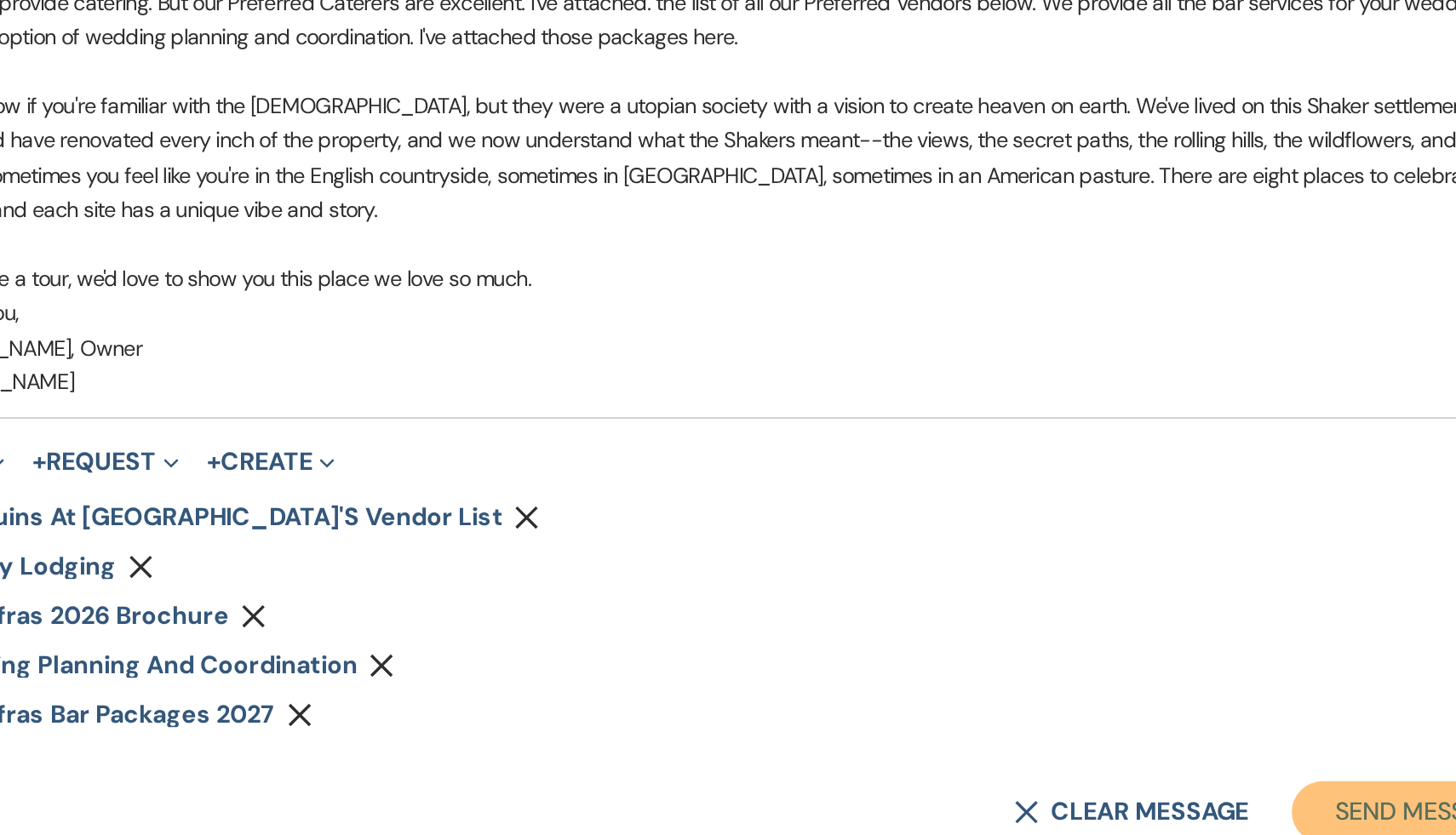
click at [1083, 820] on button "Send Message" at bounding box center [1115, 822] width 145 height 34
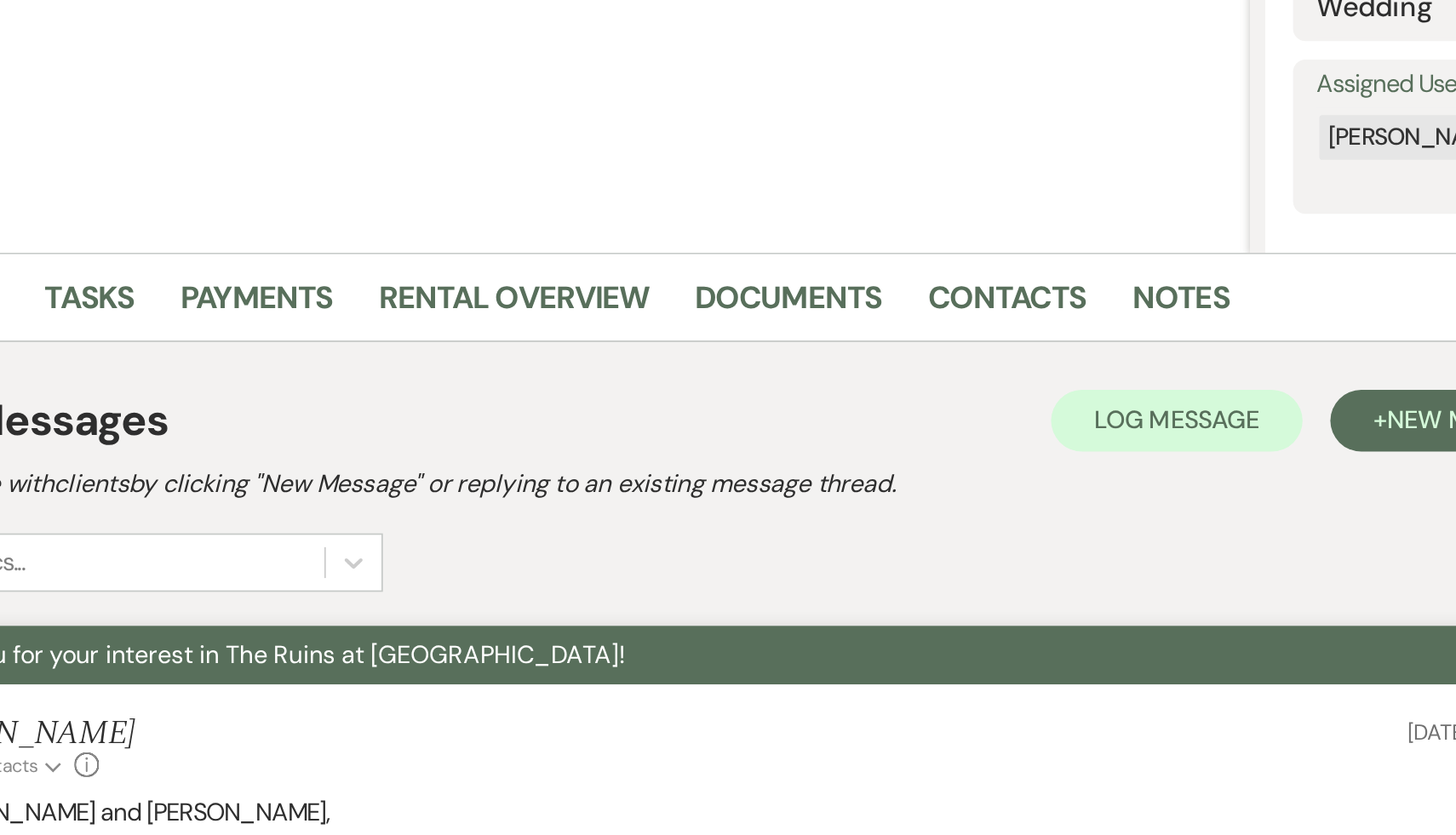
scroll to position [0, 0]
